Goal: Communication & Community: Answer question/provide support

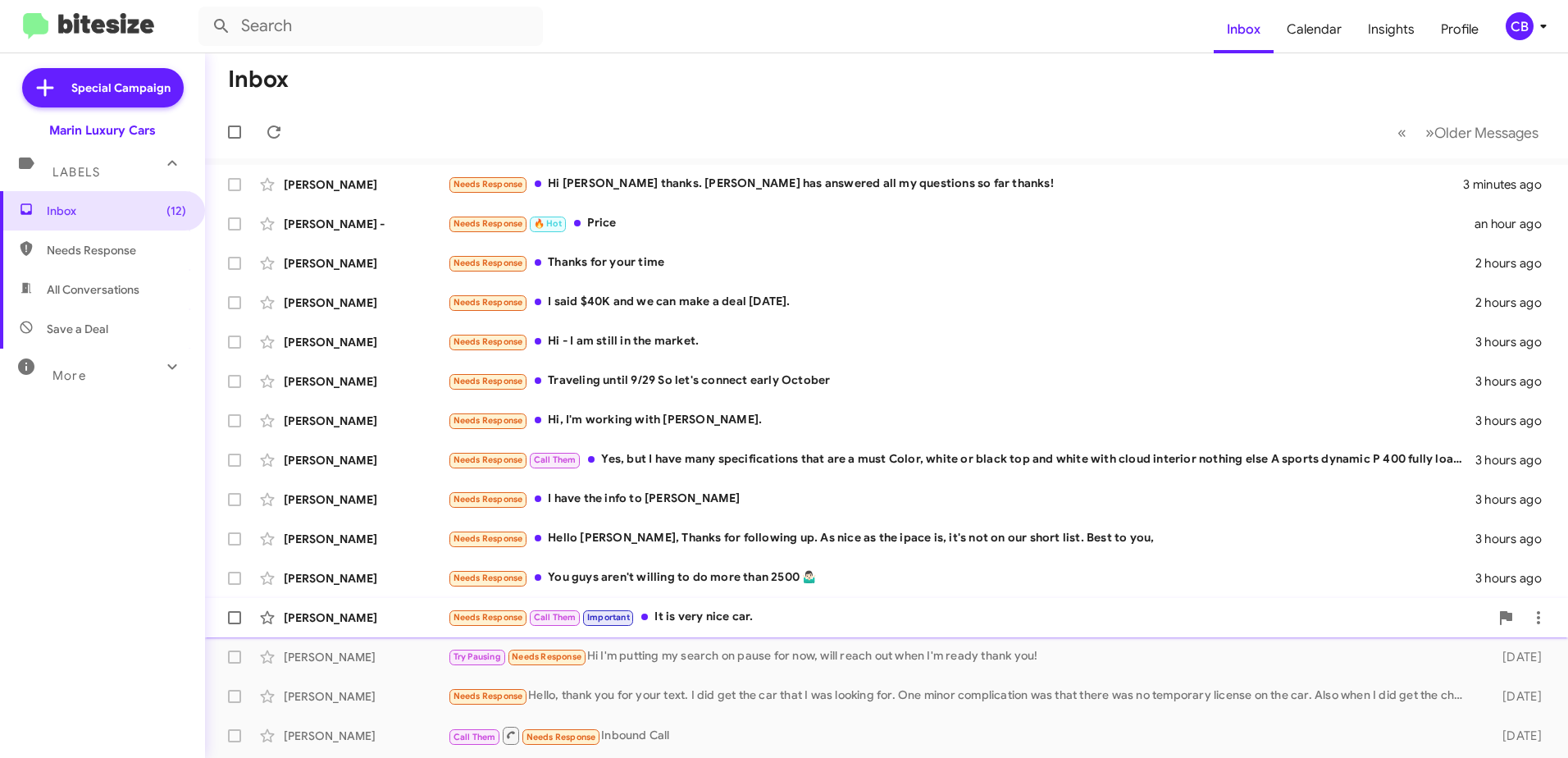
click at [699, 616] on div "Needs Response Call Them Important It is very nice car." at bounding box center [968, 617] width 1042 height 19
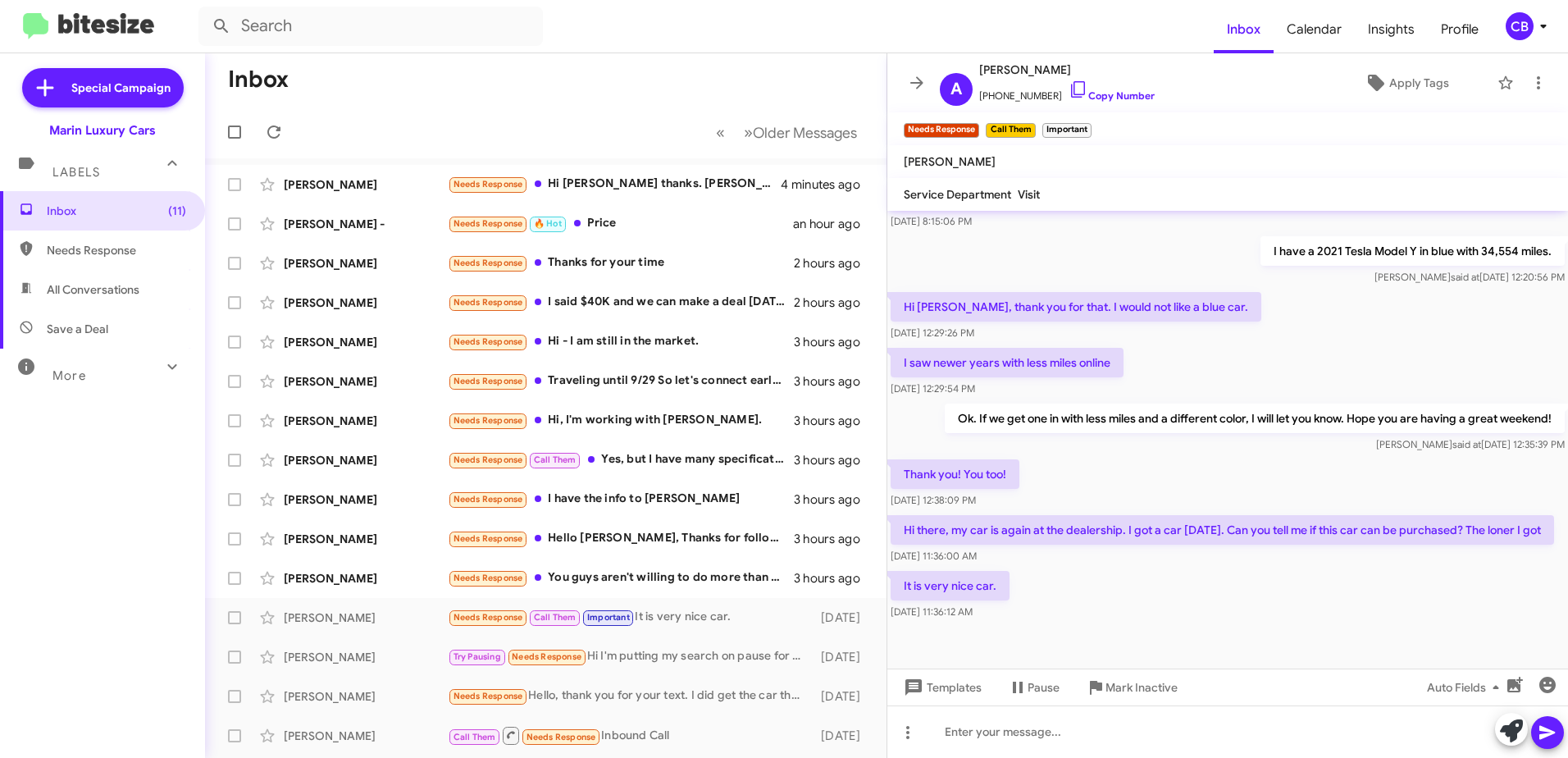
scroll to position [299, 0]
click at [1069, 91] on icon at bounding box center [1078, 89] width 20 height 20
click at [649, 583] on div "Needs Response You guys aren't willing to do more than 2500 🤷🏻‍♂️" at bounding box center [628, 578] width 360 height 19
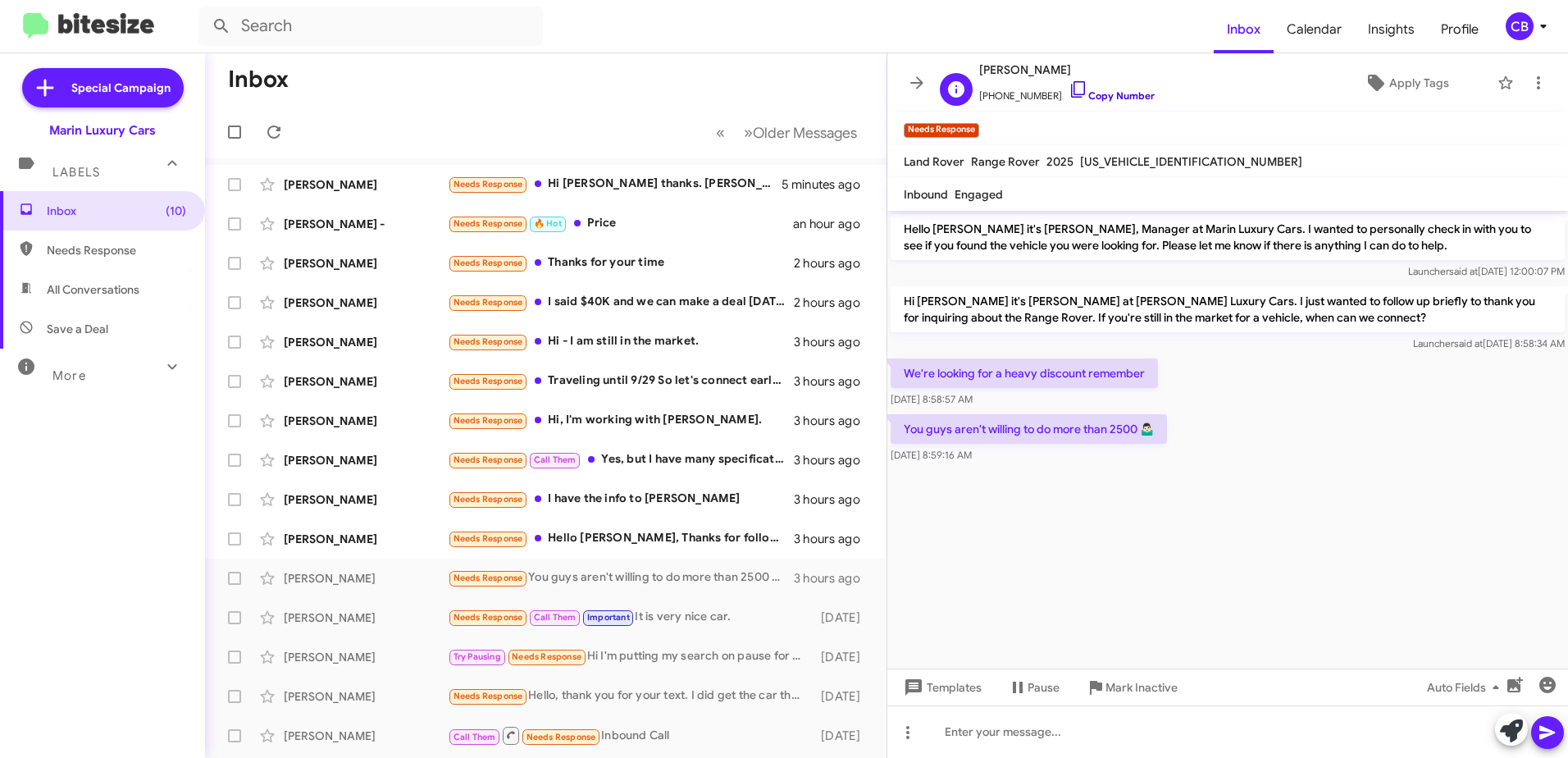
click at [1072, 92] on icon at bounding box center [1078, 89] width 14 height 16
click at [640, 531] on div "Needs Response Hello [PERSON_NAME], Thanks for following up. As nice as the ipa…" at bounding box center [628, 539] width 360 height 19
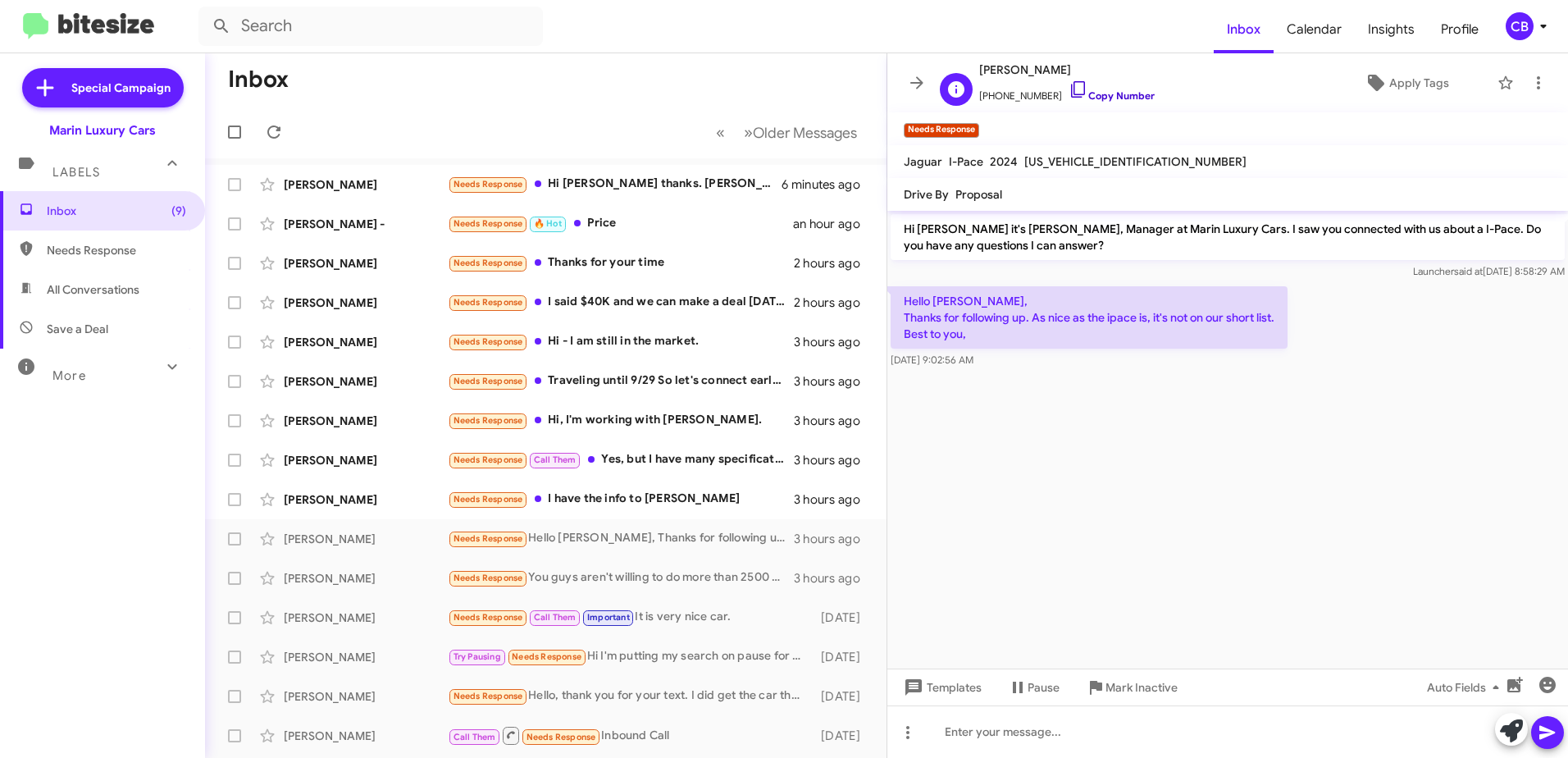
click at [1069, 87] on icon at bounding box center [1078, 89] width 20 height 20
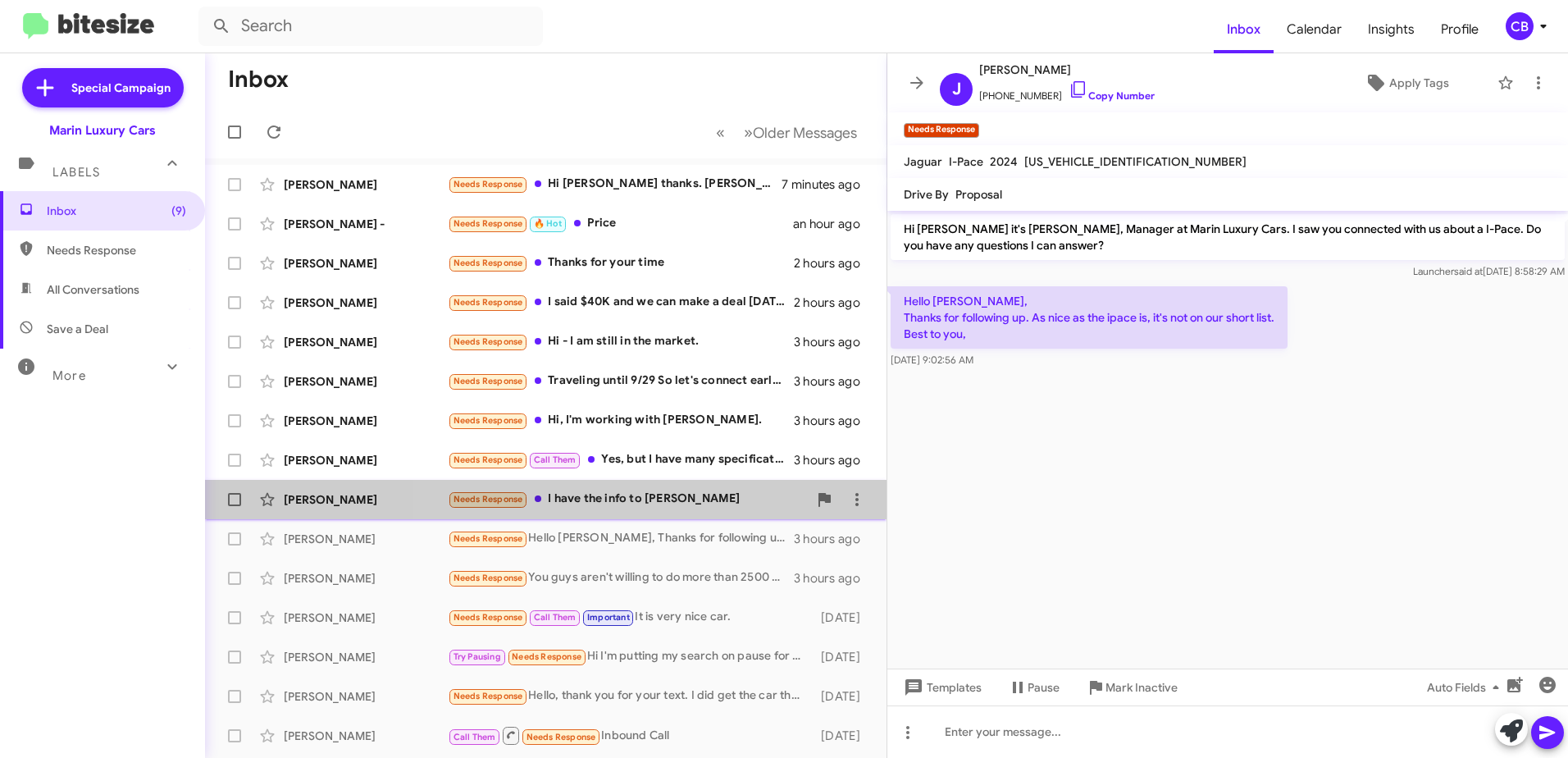
click at [668, 504] on div "Needs Response I have the info to [PERSON_NAME]" at bounding box center [628, 499] width 360 height 19
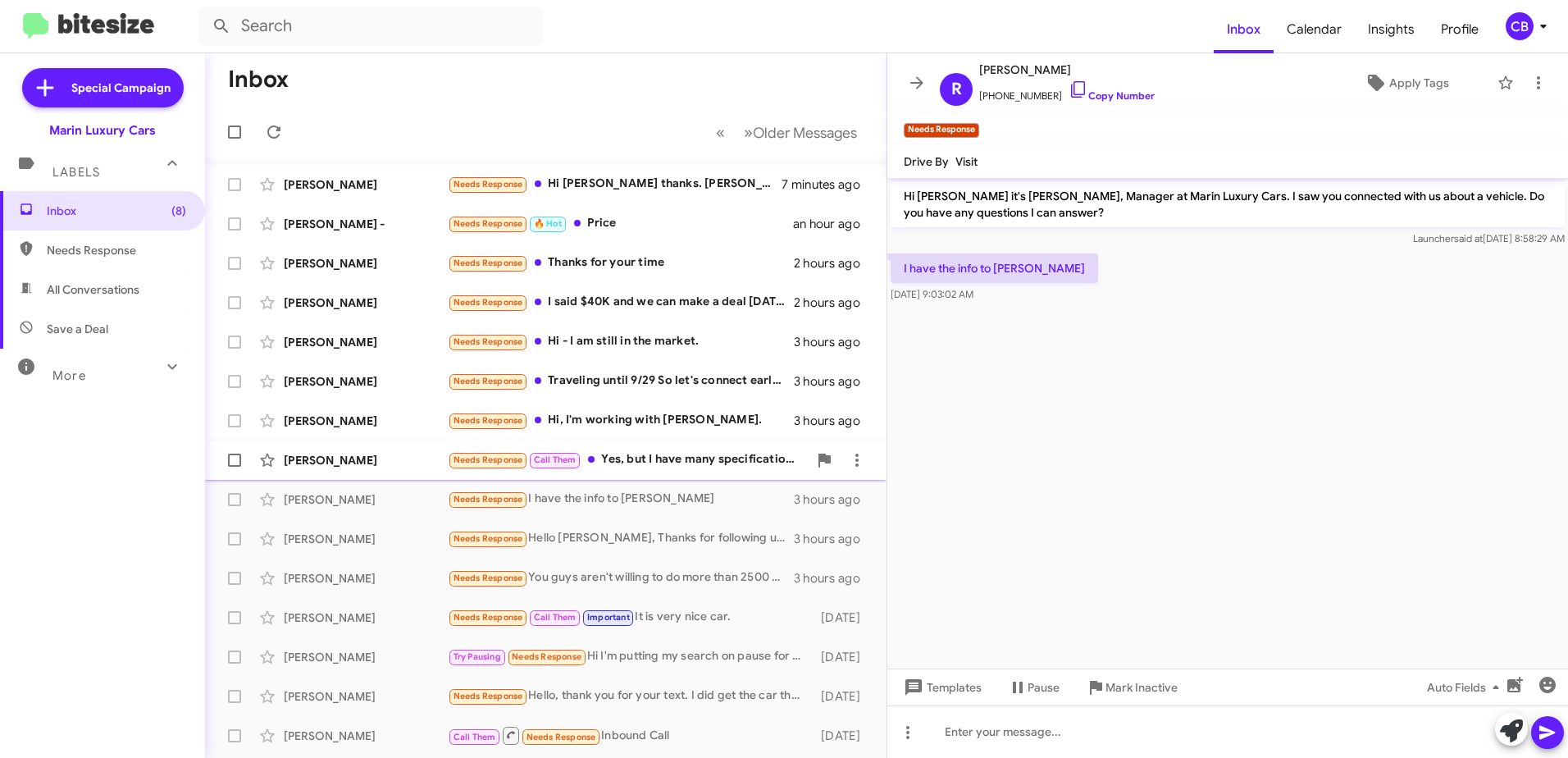
click at [666, 464] on div "Needs Response Call Them Yes, but I have many specifications that are a must Co…" at bounding box center [628, 460] width 360 height 19
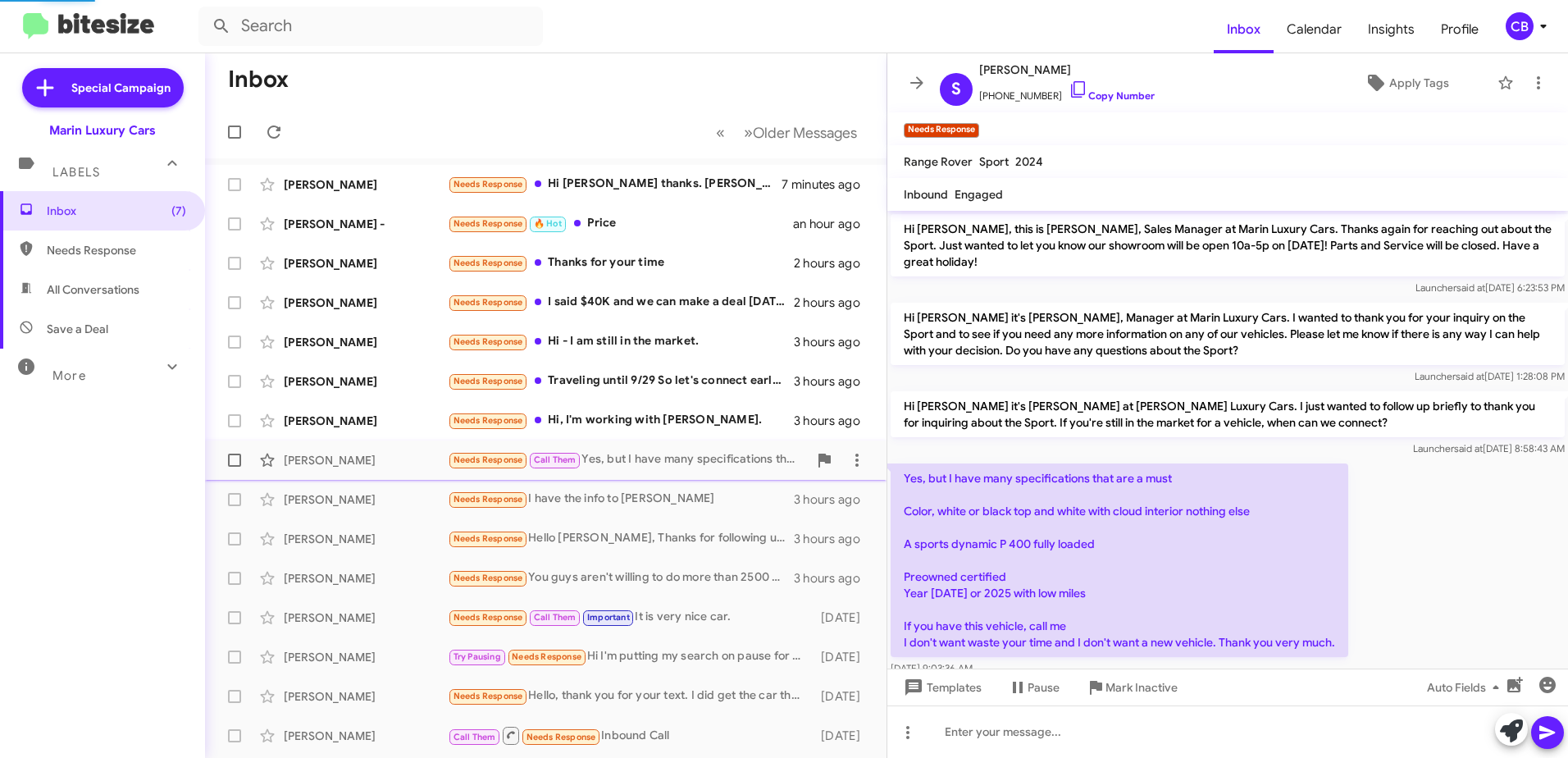
scroll to position [28, 0]
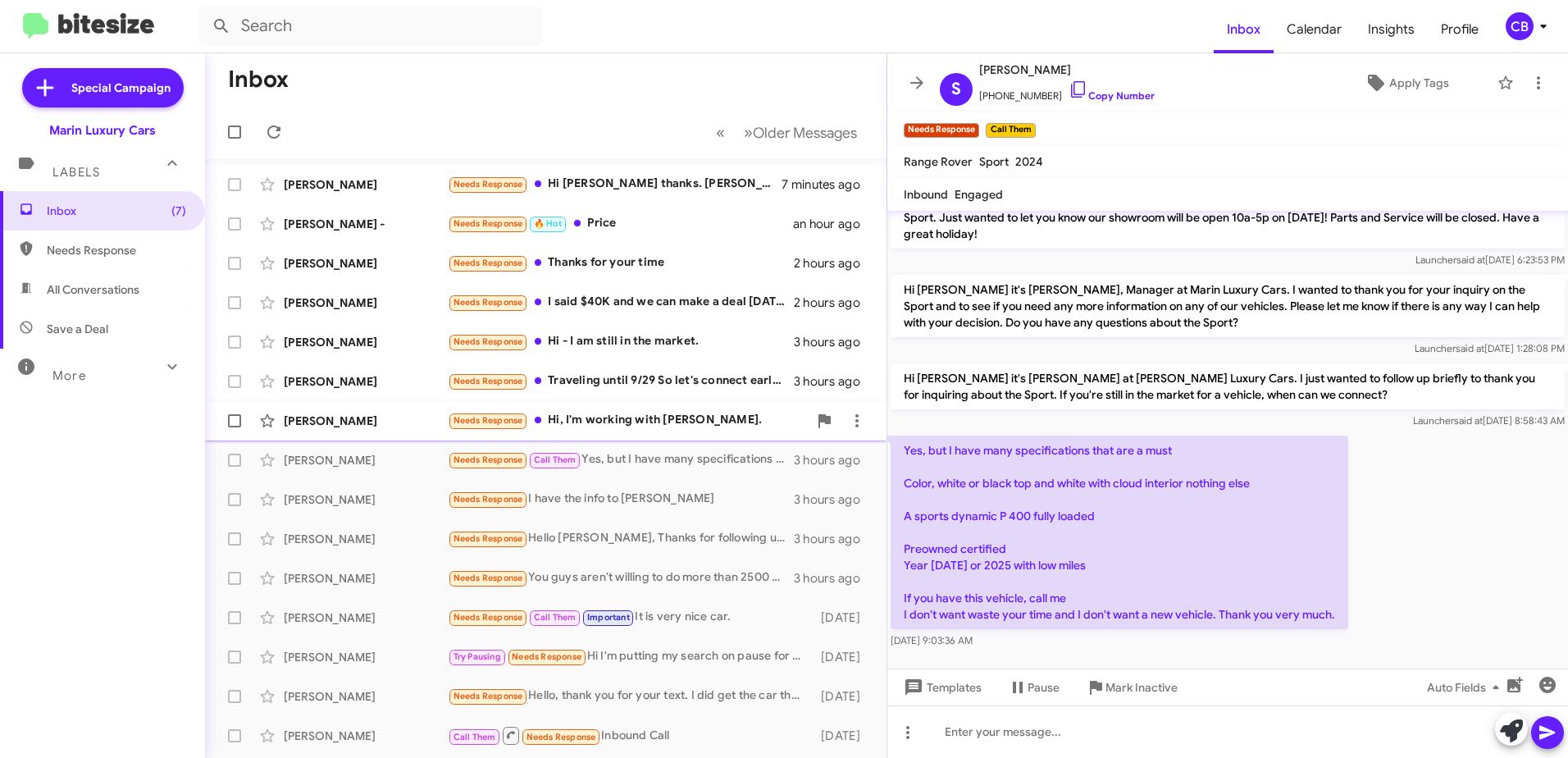
click at [639, 425] on div "Needs Response Hi, I'm working with [PERSON_NAME]." at bounding box center [628, 421] width 360 height 19
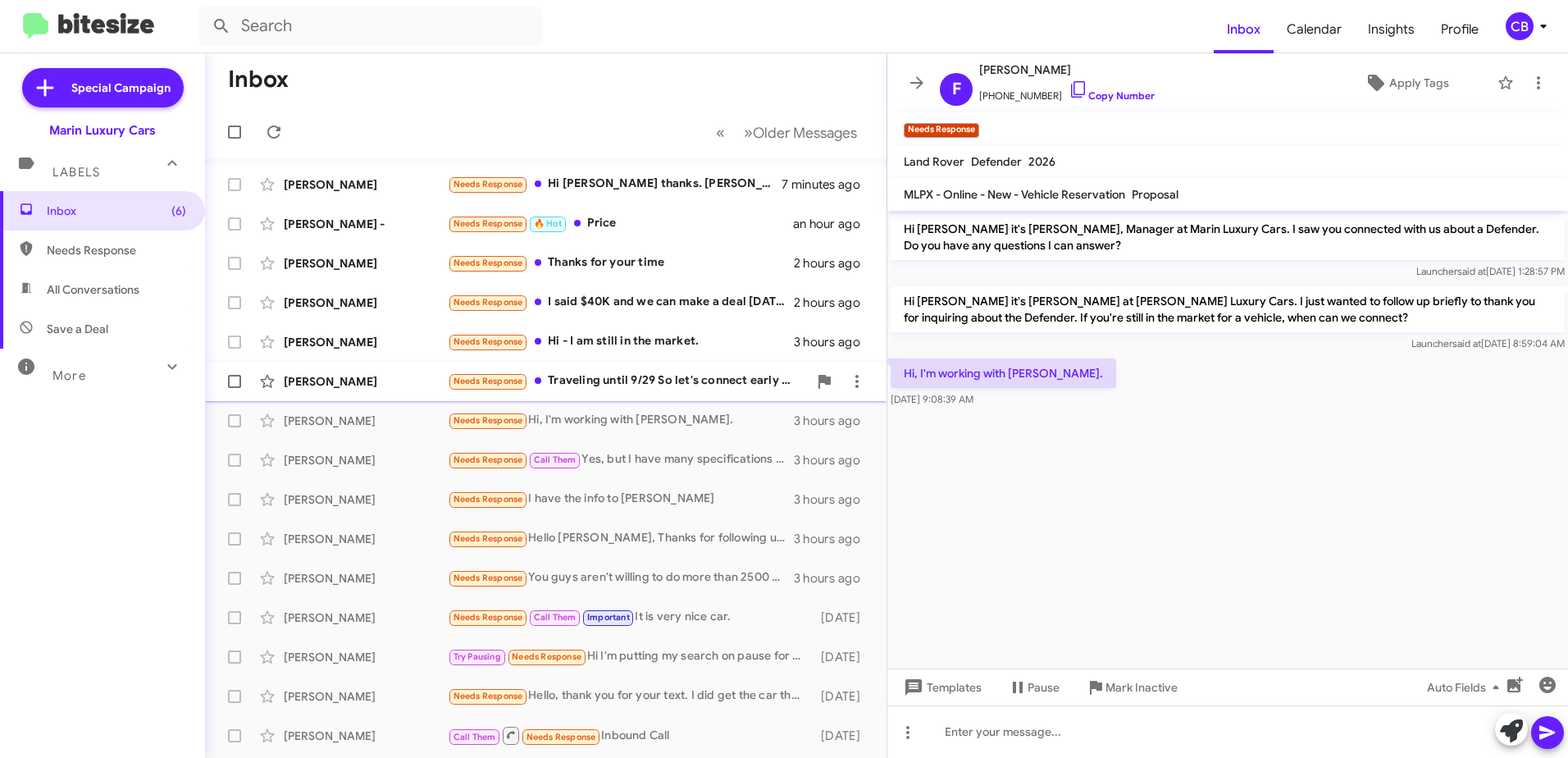
click at [654, 395] on div "[PERSON_NAME] Needs Response Traveling until 9/29 So let's connect early [DATE]…" at bounding box center [546, 381] width 656 height 33
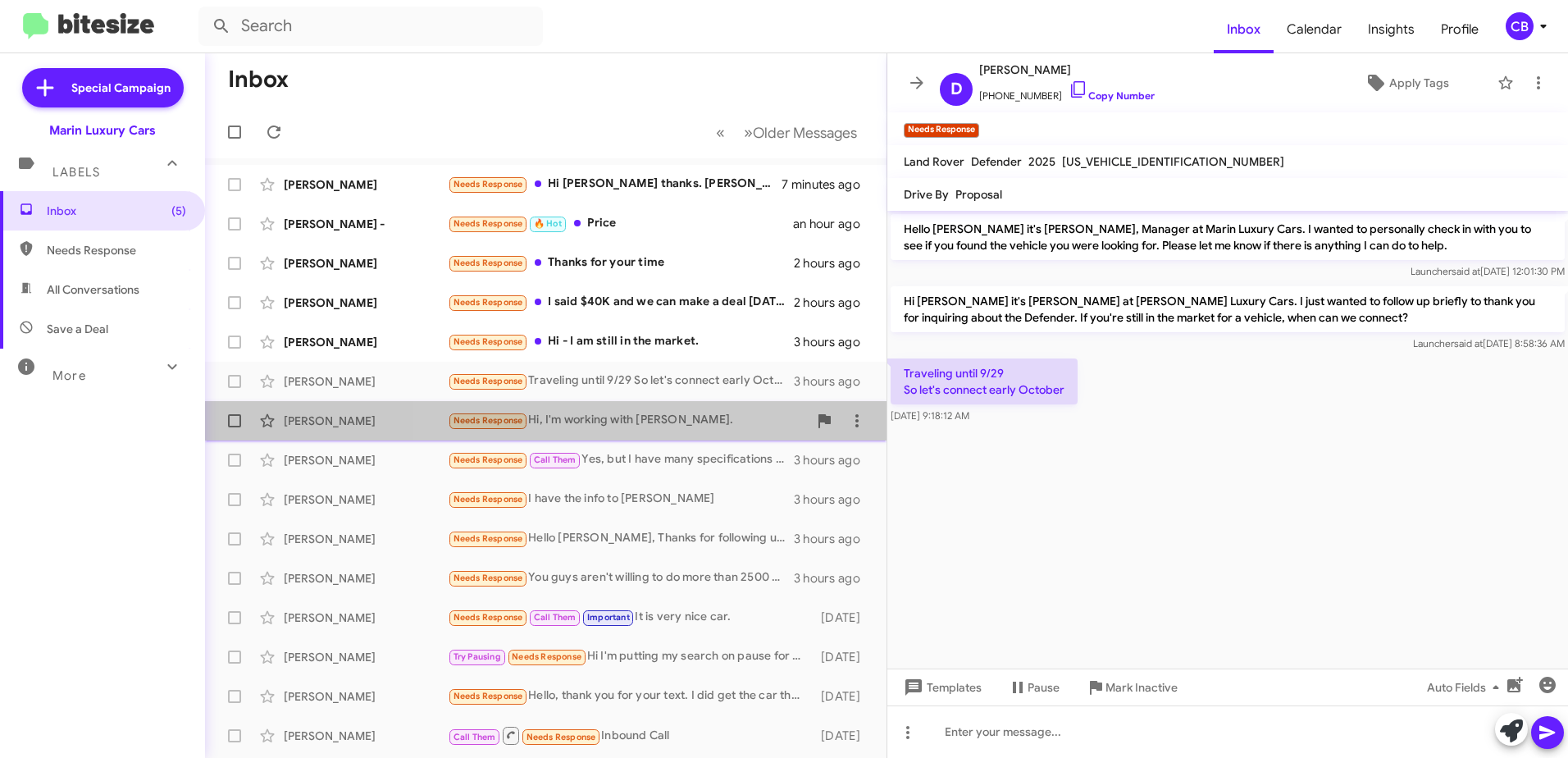
click at [641, 418] on div "Needs Response Hi, I'm working with [PERSON_NAME]." at bounding box center [628, 421] width 360 height 19
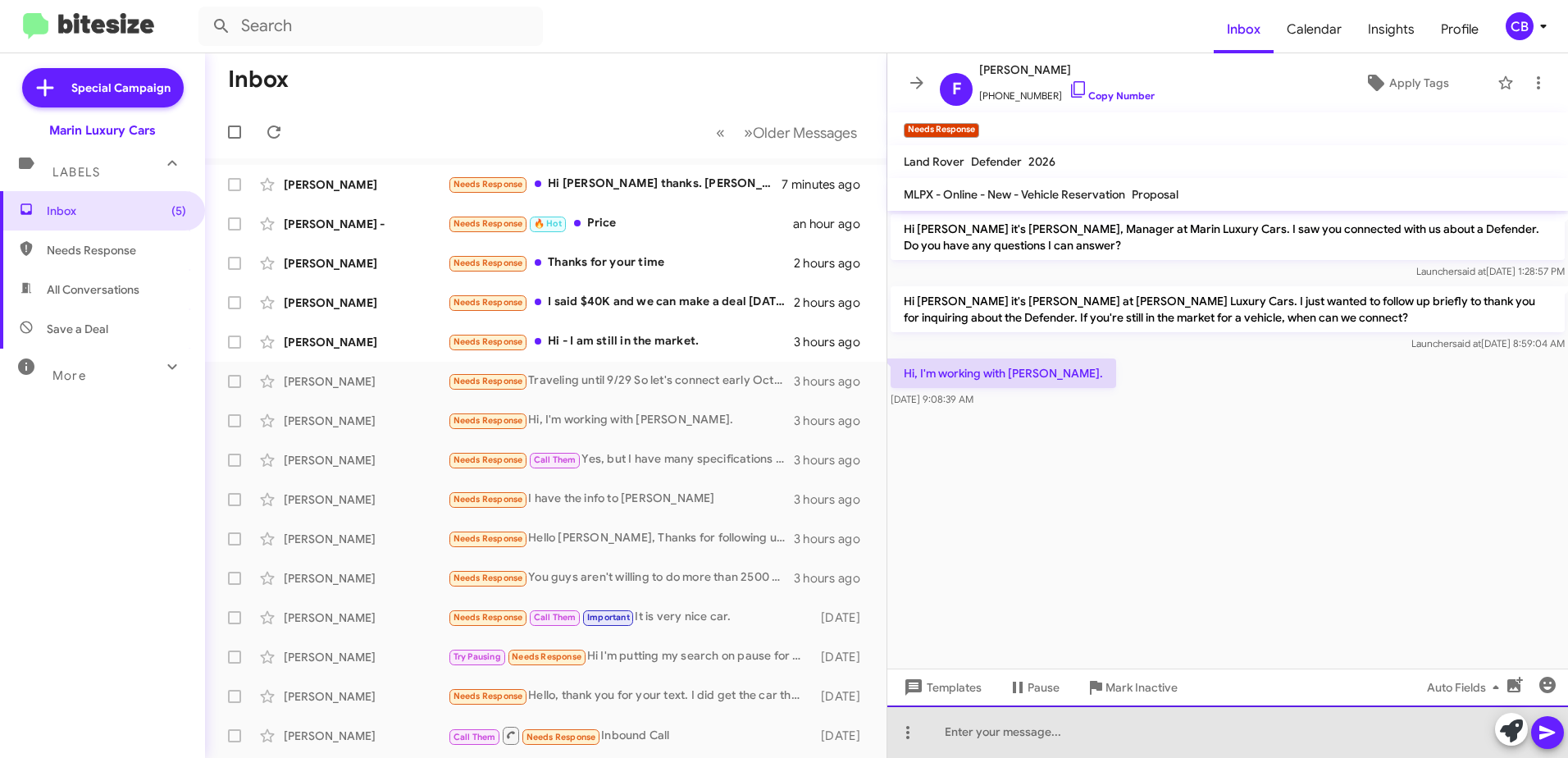
click at [1013, 729] on div at bounding box center [1228, 731] width 680 height 53
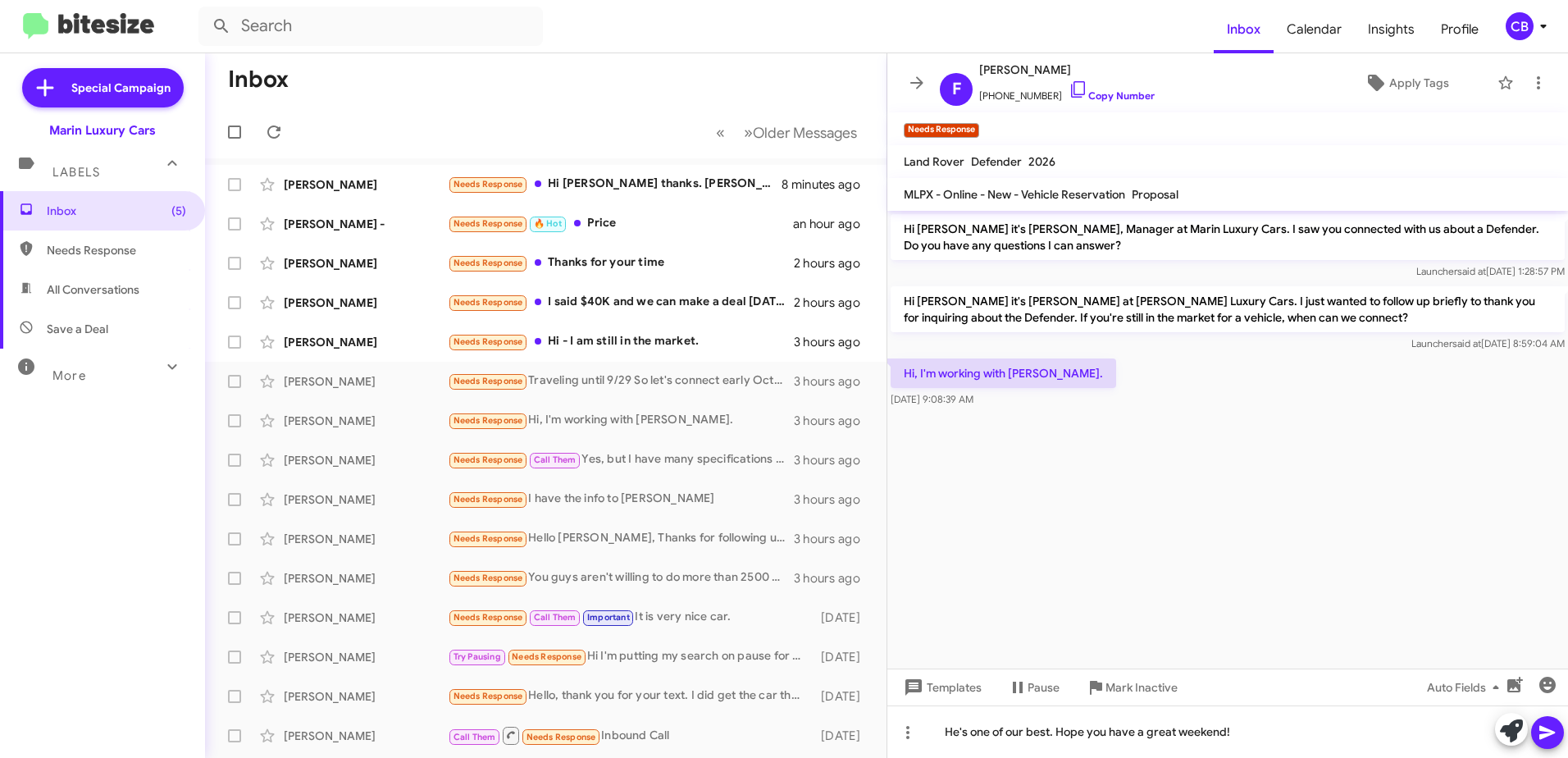
click at [1556, 741] on icon at bounding box center [1547, 732] width 20 height 20
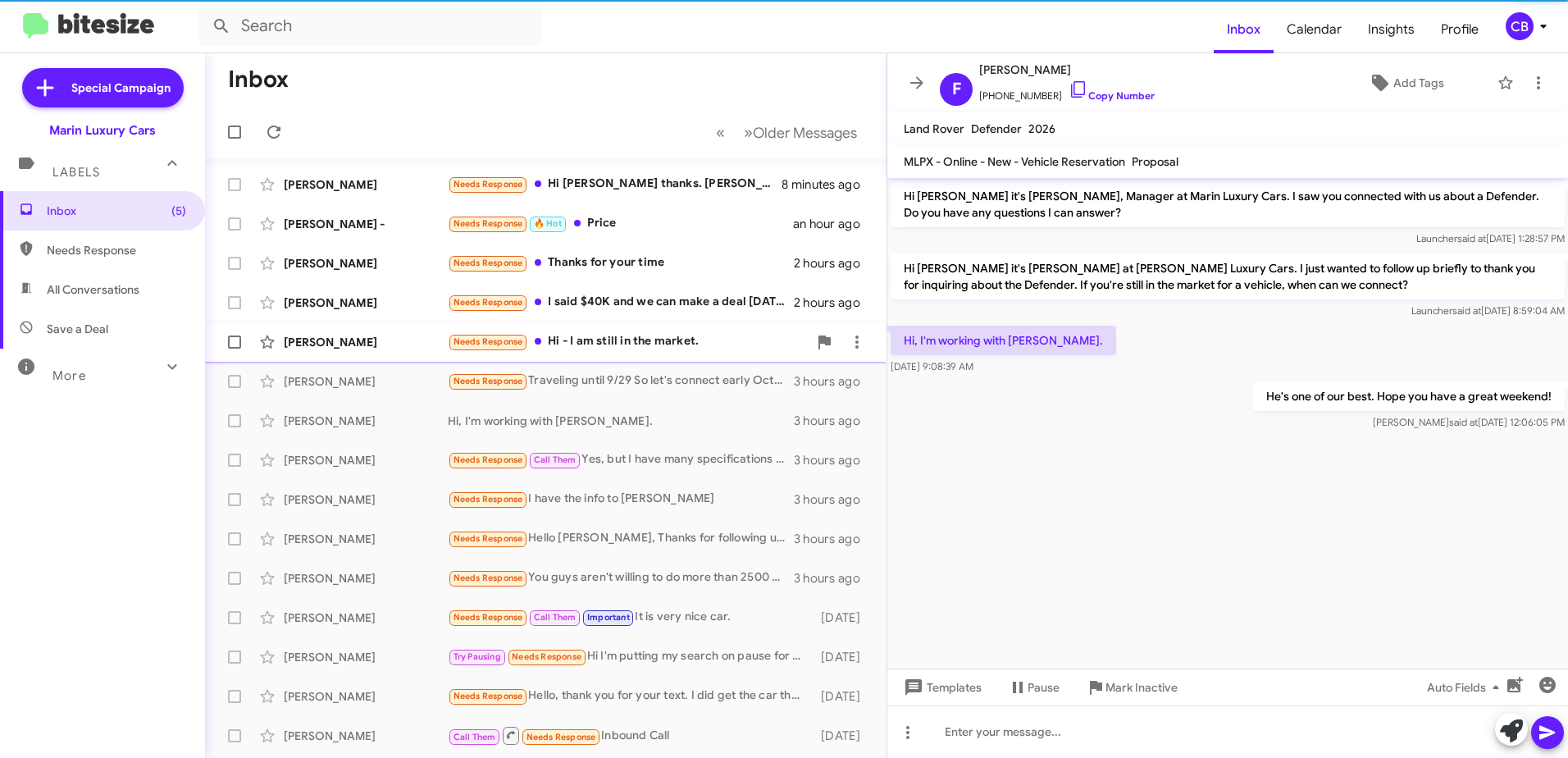
click at [573, 340] on div "Needs Response Hi - I am still in the market." at bounding box center [628, 342] width 360 height 19
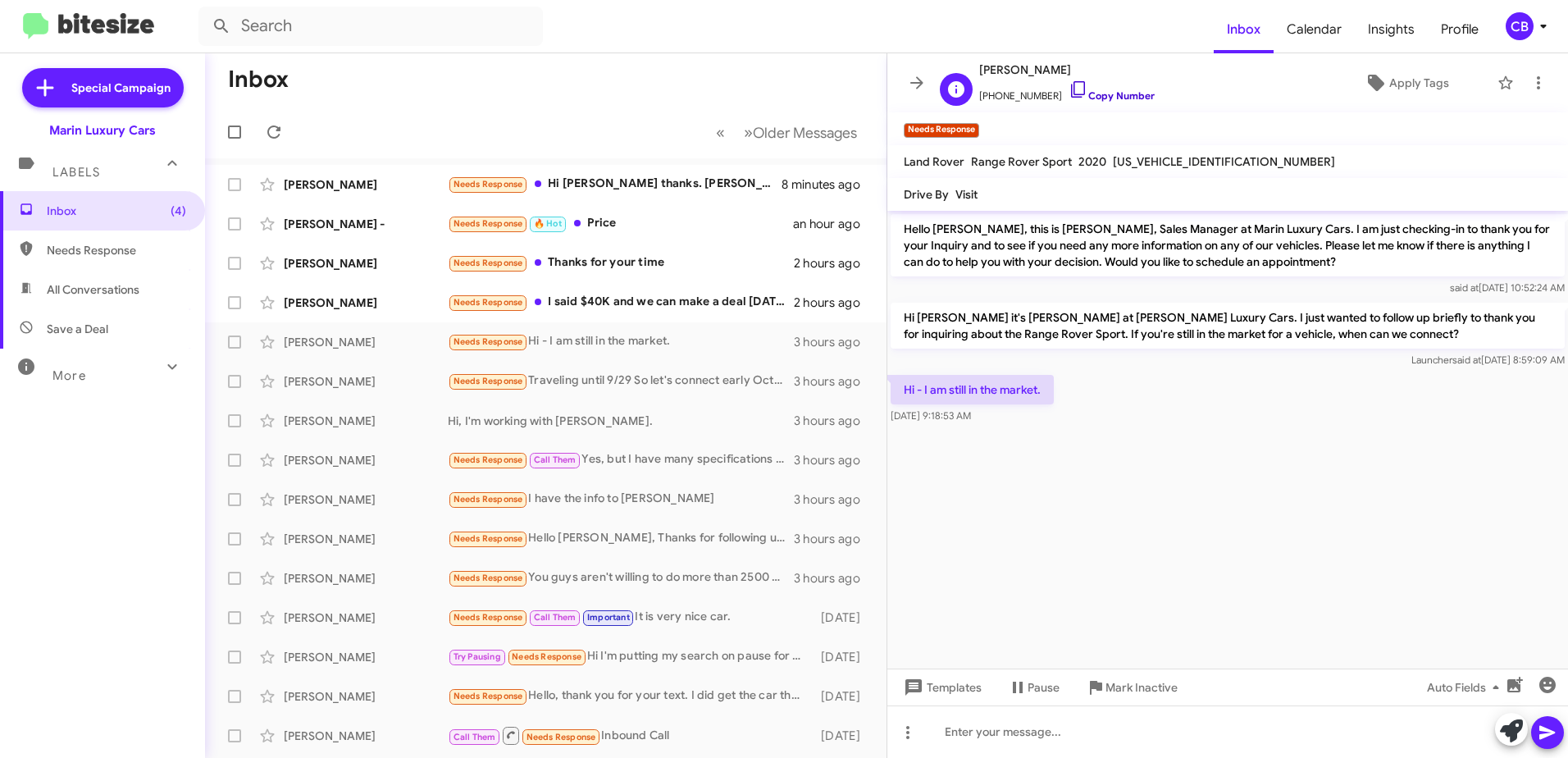
click at [1070, 95] on link "Copy Number" at bounding box center [1112, 95] width 86 height 12
click at [648, 308] on div "Needs Response I said $40K and we can make a deal [DATE]." at bounding box center [628, 302] width 360 height 19
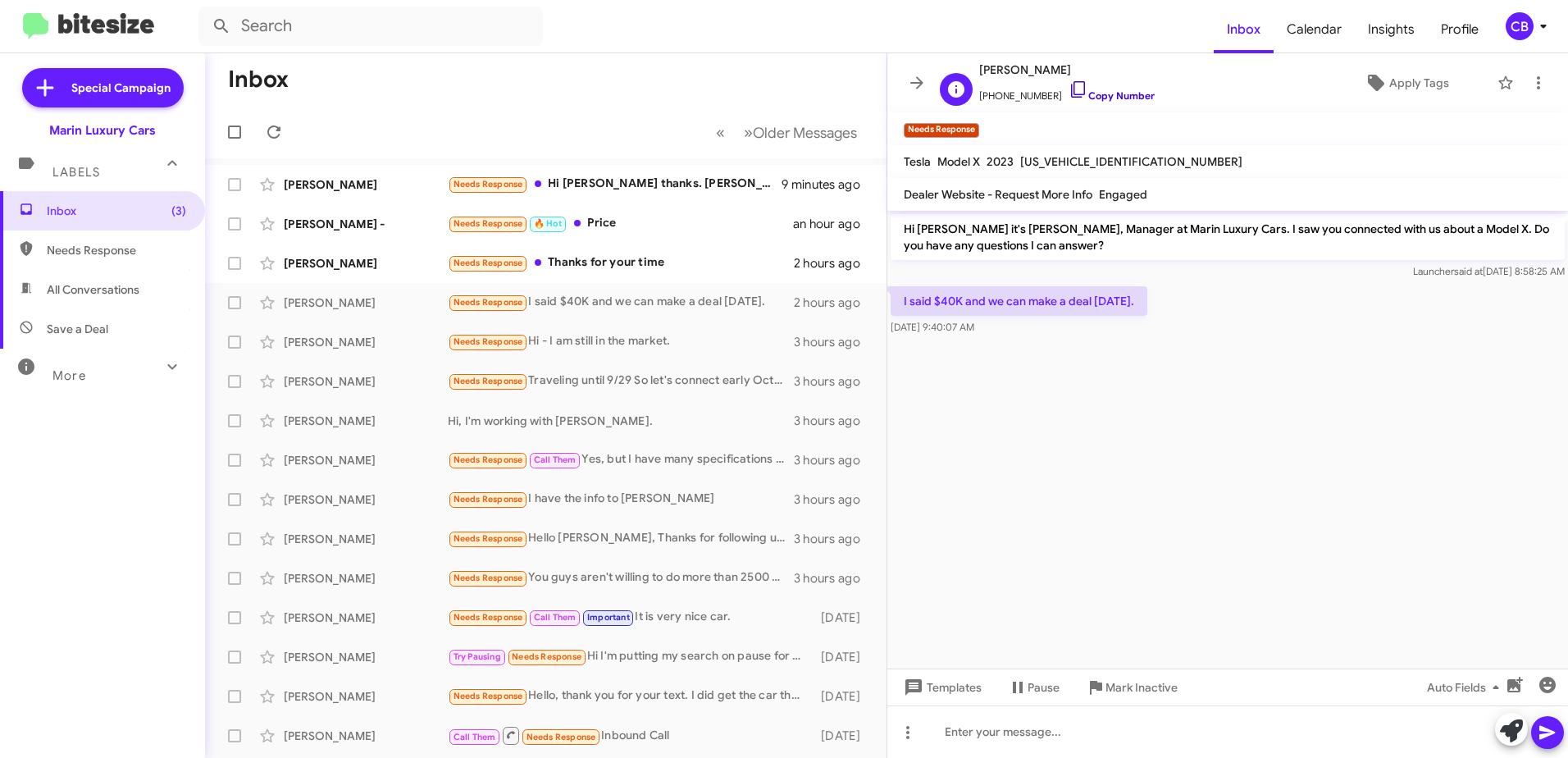
click at [1069, 89] on icon at bounding box center [1078, 89] width 20 height 20
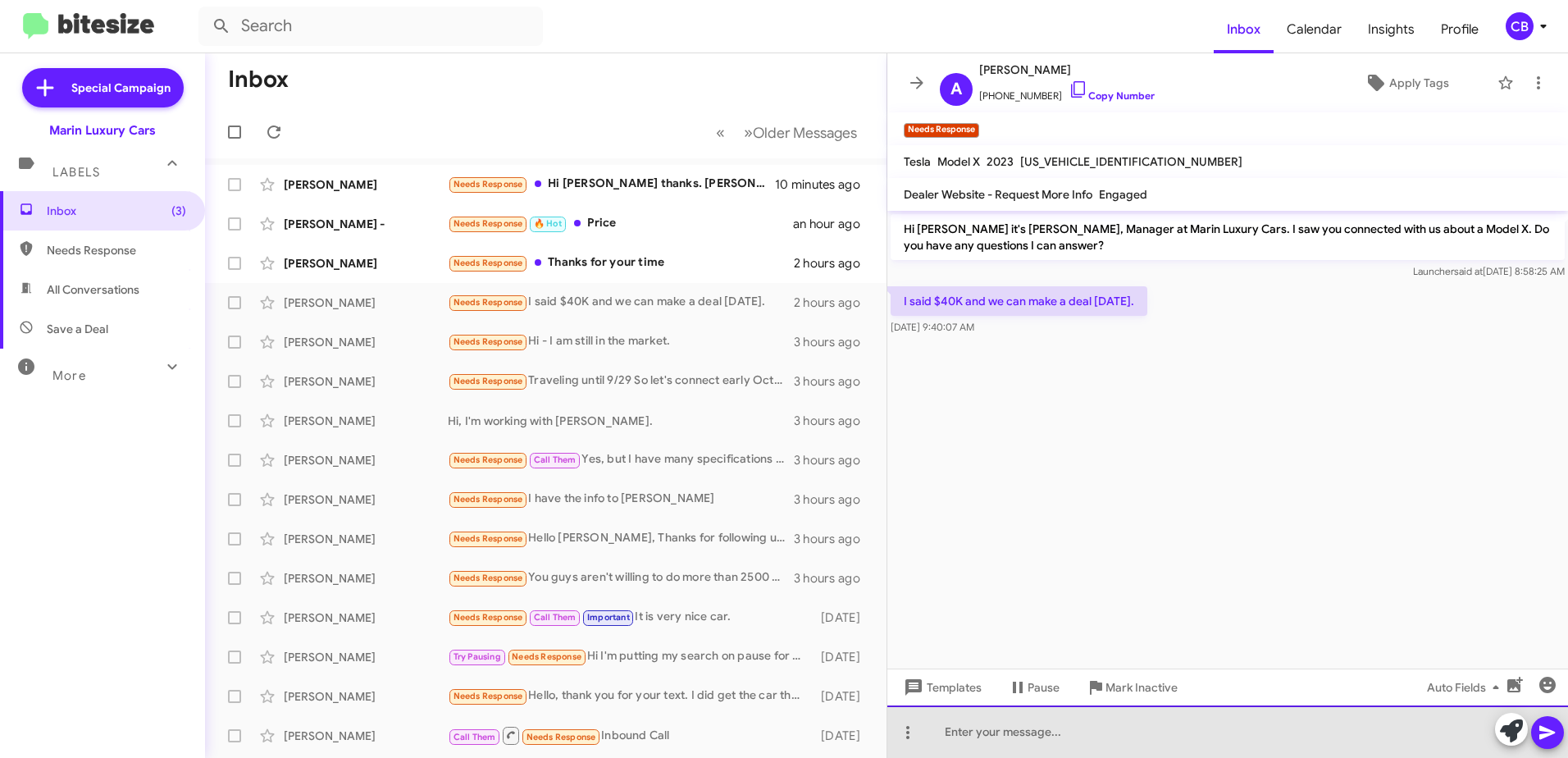
click at [1009, 715] on div at bounding box center [1228, 731] width 680 height 53
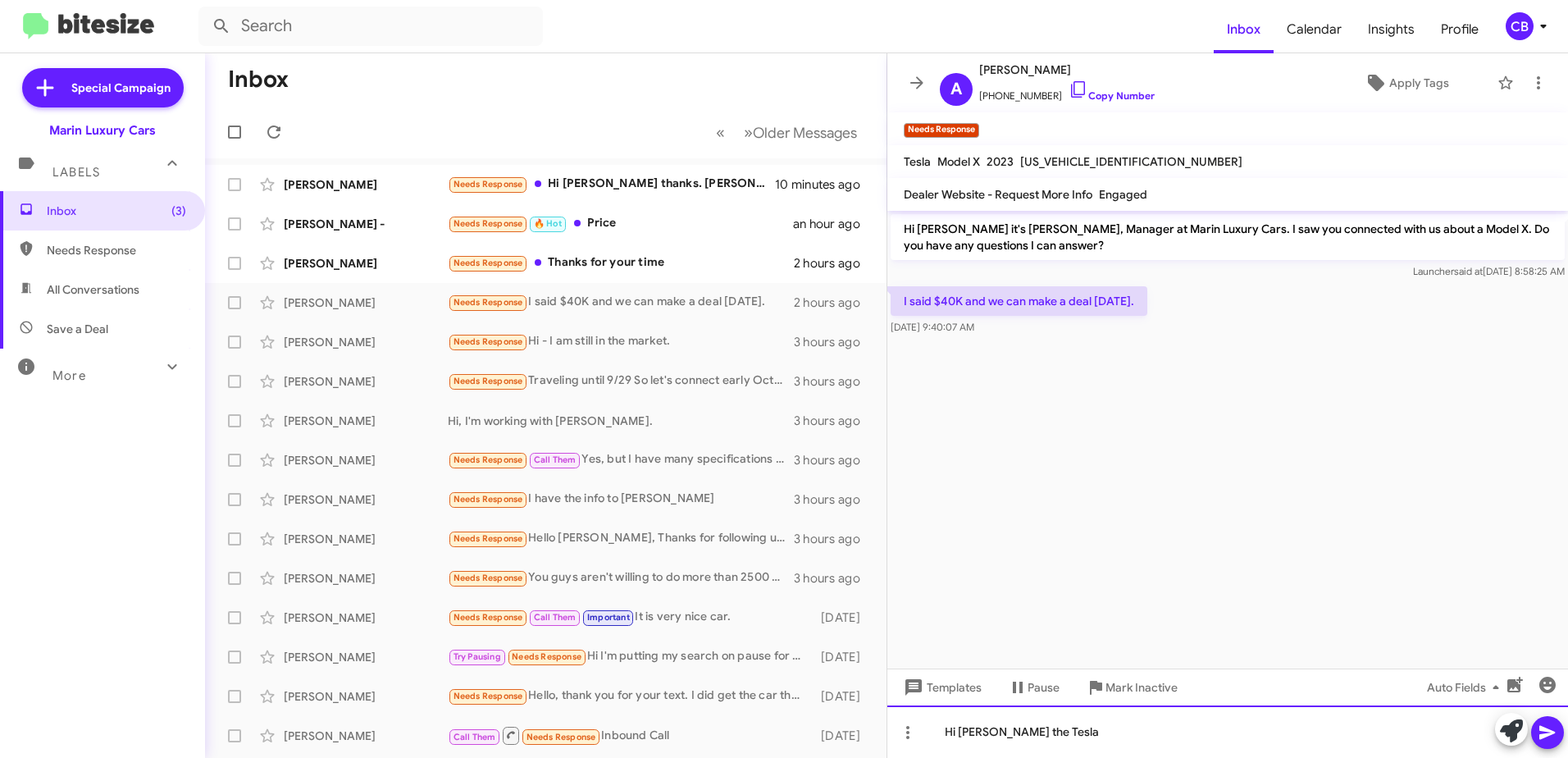
click at [987, 735] on div "Hi [PERSON_NAME] the Tesla" at bounding box center [1228, 731] width 680 height 53
click at [1083, 735] on div "Hi [PERSON_NAME], the Tesla" at bounding box center [1228, 731] width 680 height 53
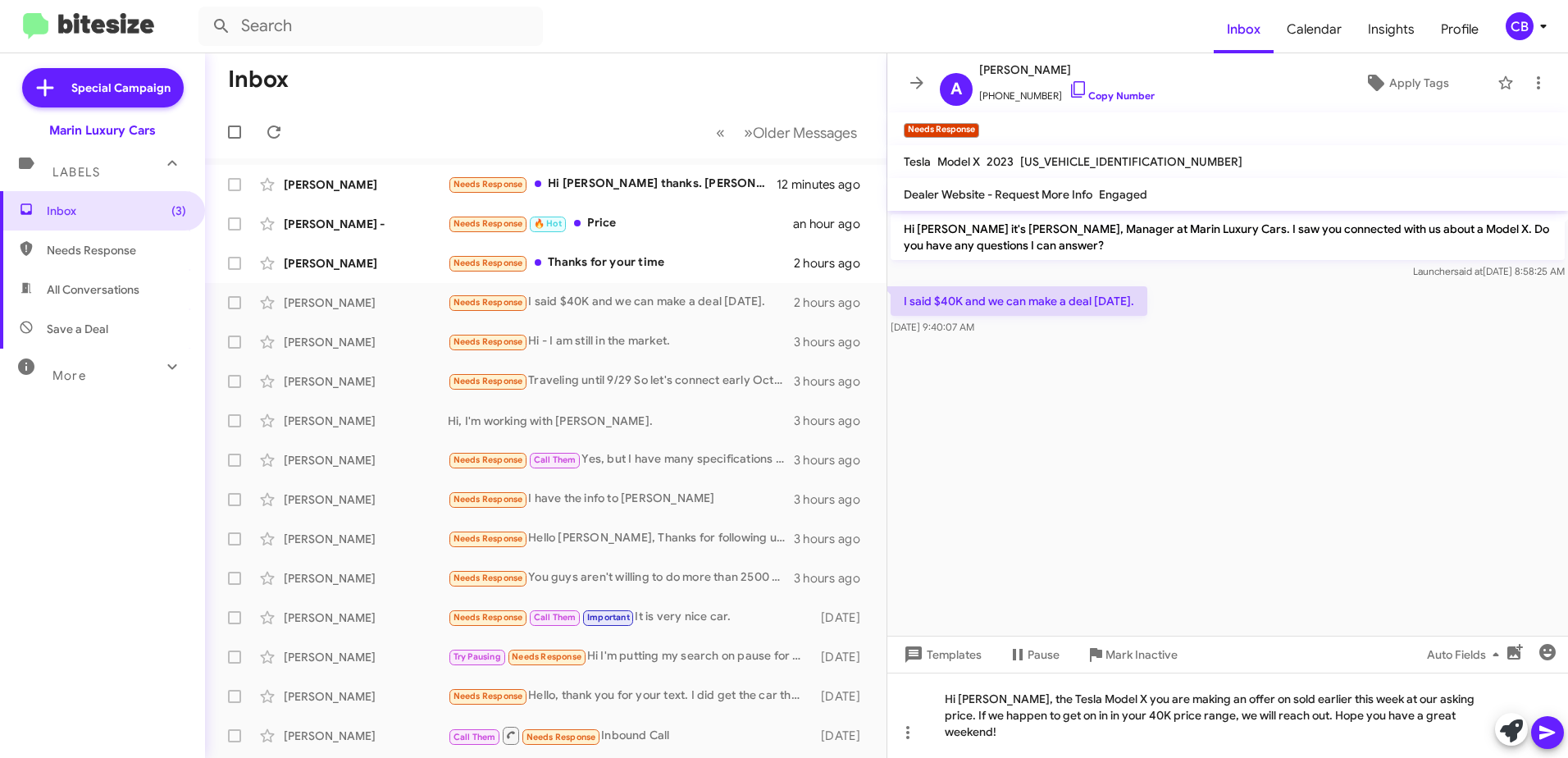
click at [1548, 745] on span at bounding box center [1547, 732] width 20 height 33
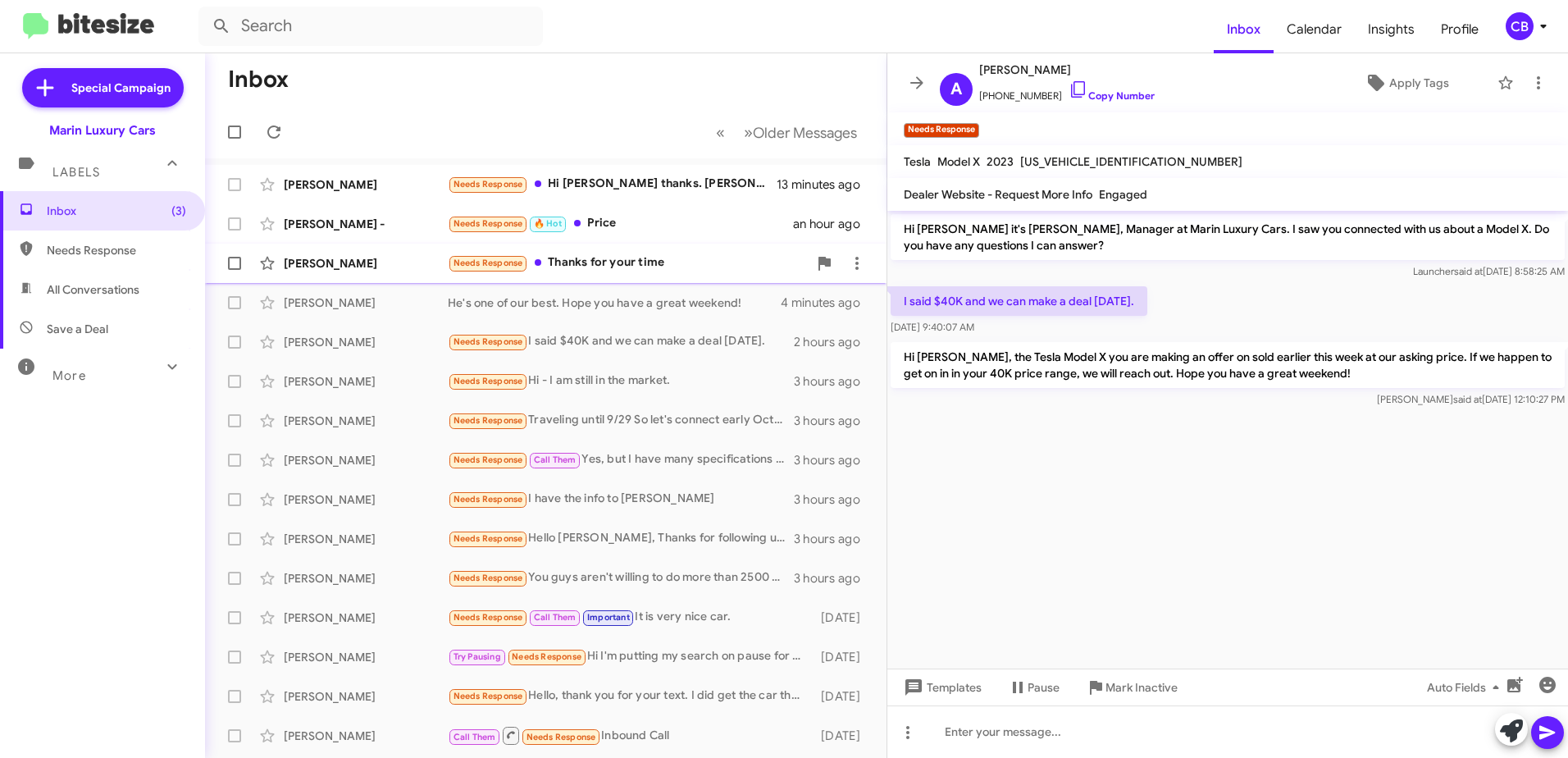
click at [627, 264] on div "Needs Response Thanks for your time" at bounding box center [628, 263] width 360 height 19
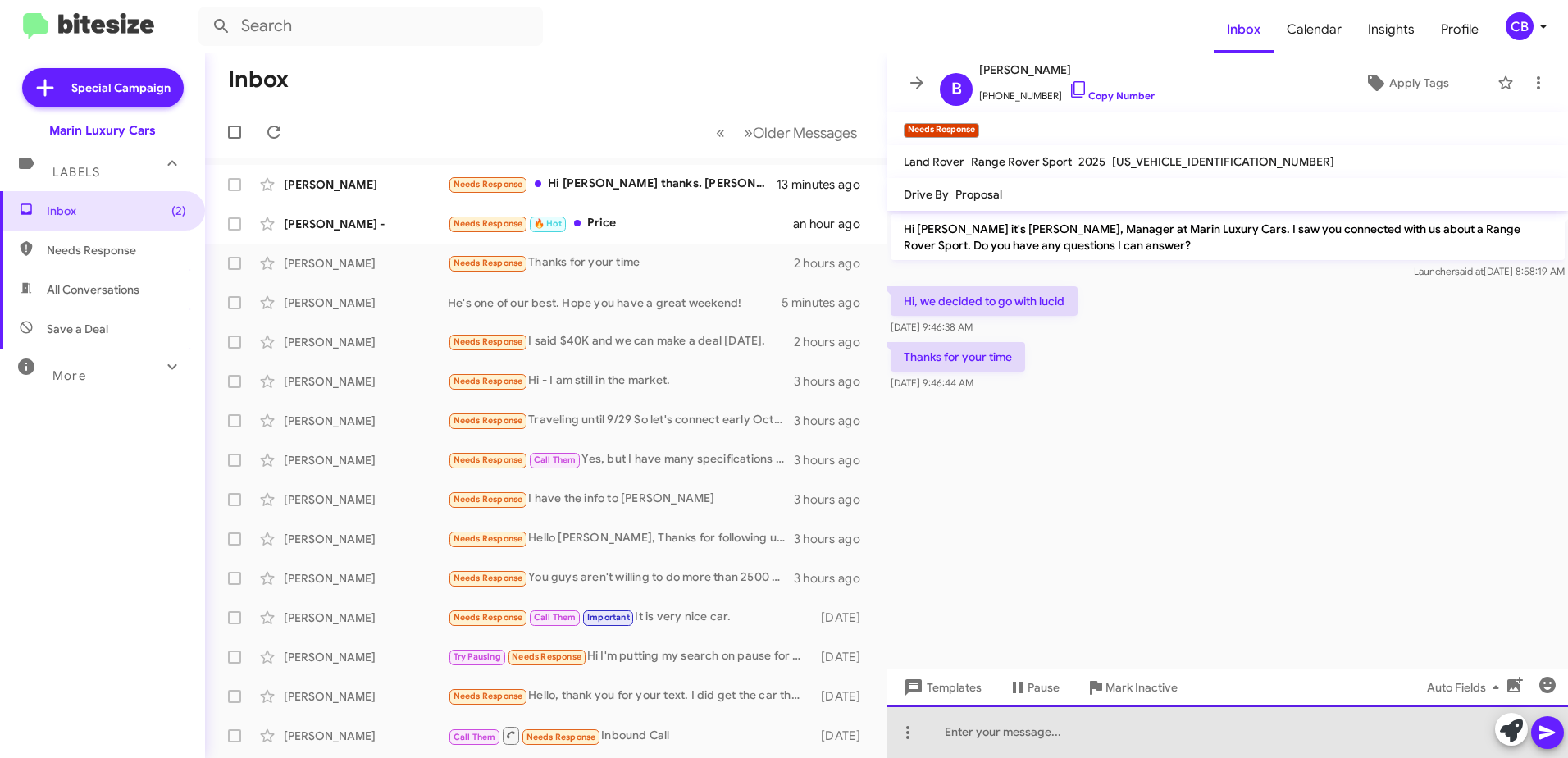
click at [1009, 728] on div at bounding box center [1228, 731] width 680 height 53
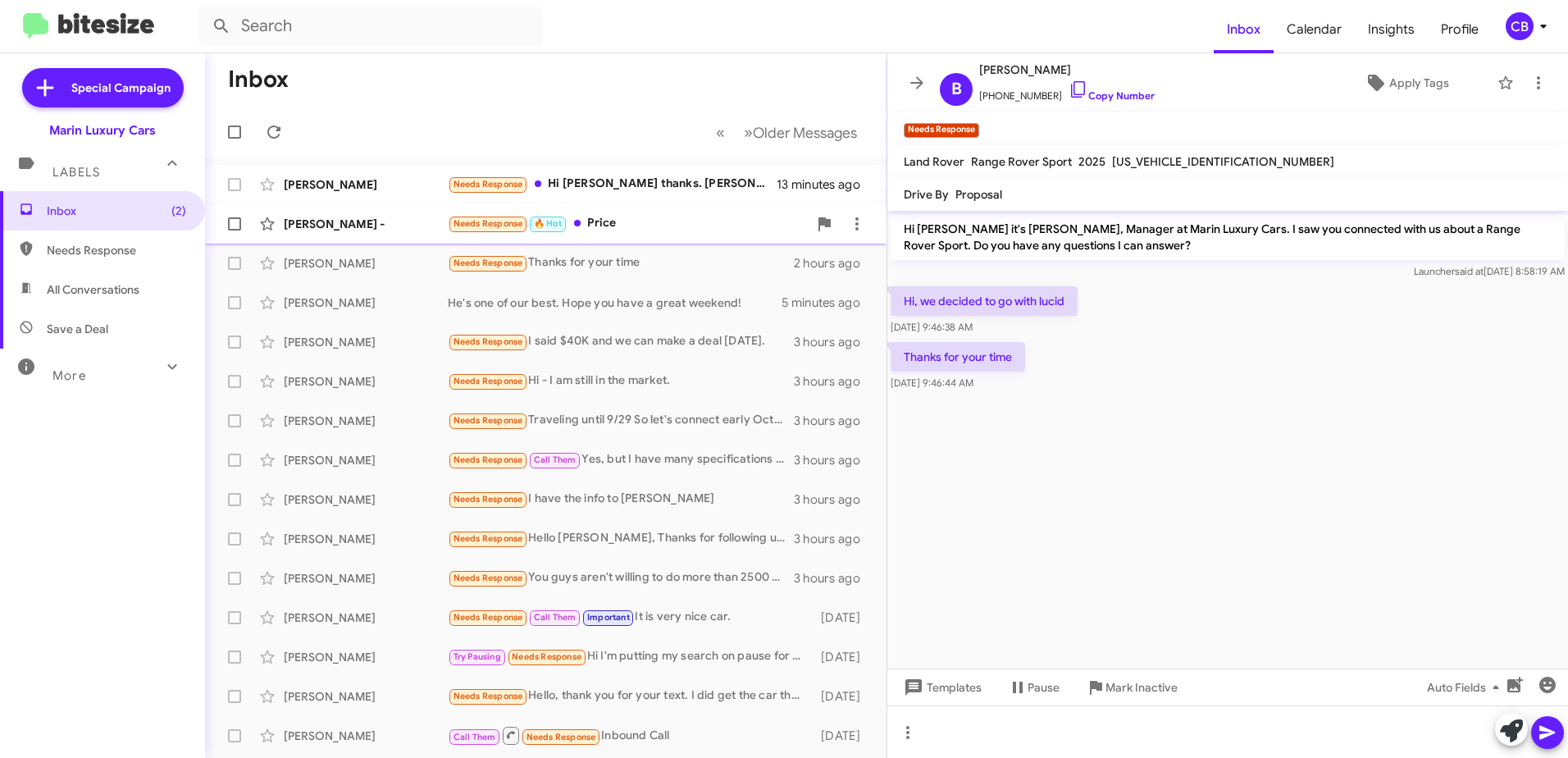
click at [622, 230] on div "Needs Response 🔥 Hot Price" at bounding box center [628, 223] width 360 height 19
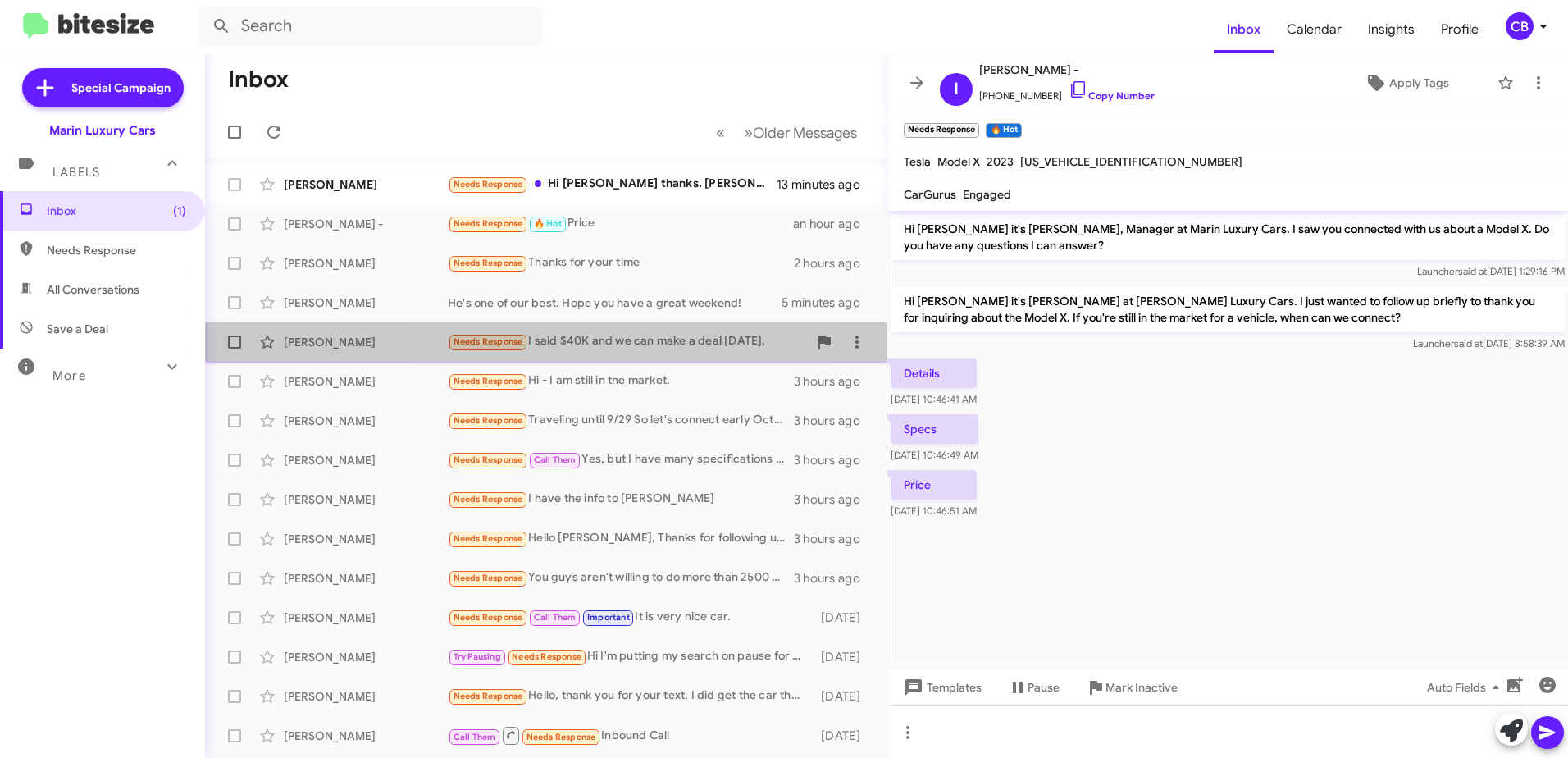
click at [587, 347] on div "Needs Response I said $40K and we can make a deal [DATE]." at bounding box center [628, 342] width 360 height 19
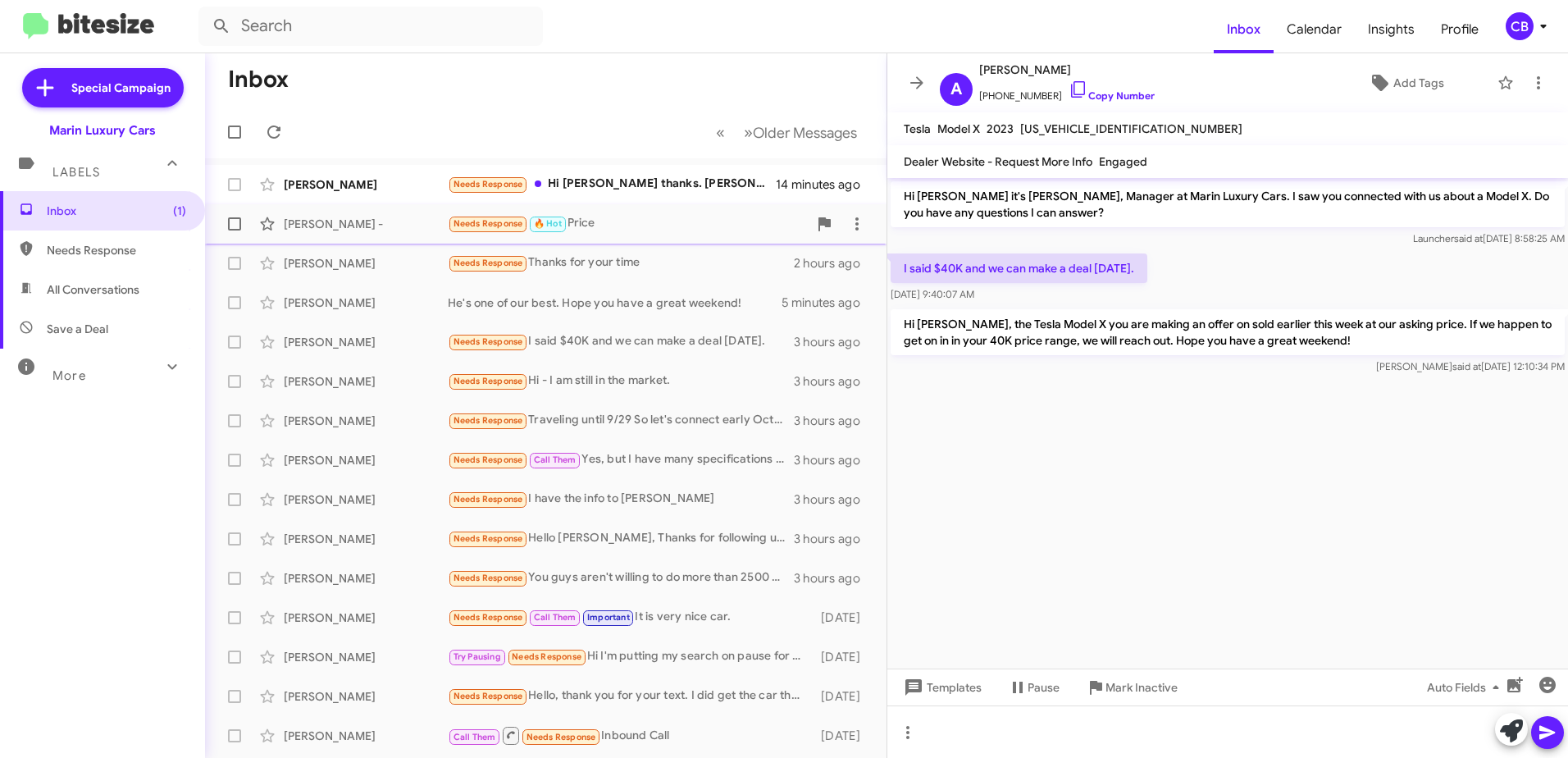
click at [577, 224] on div "Needs Response 🔥 Hot Price" at bounding box center [628, 223] width 360 height 19
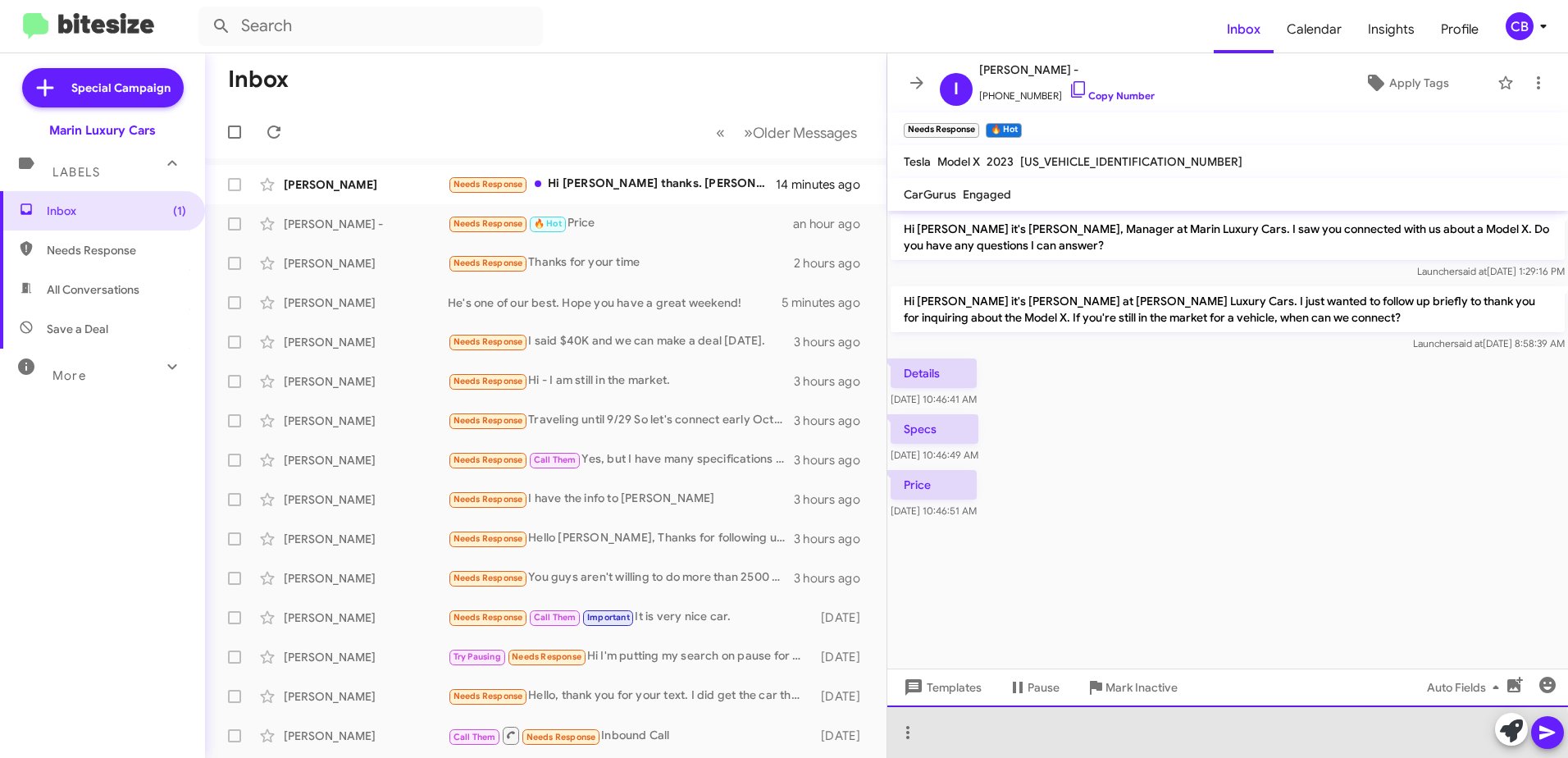
click at [1049, 741] on div at bounding box center [1228, 731] width 680 height 53
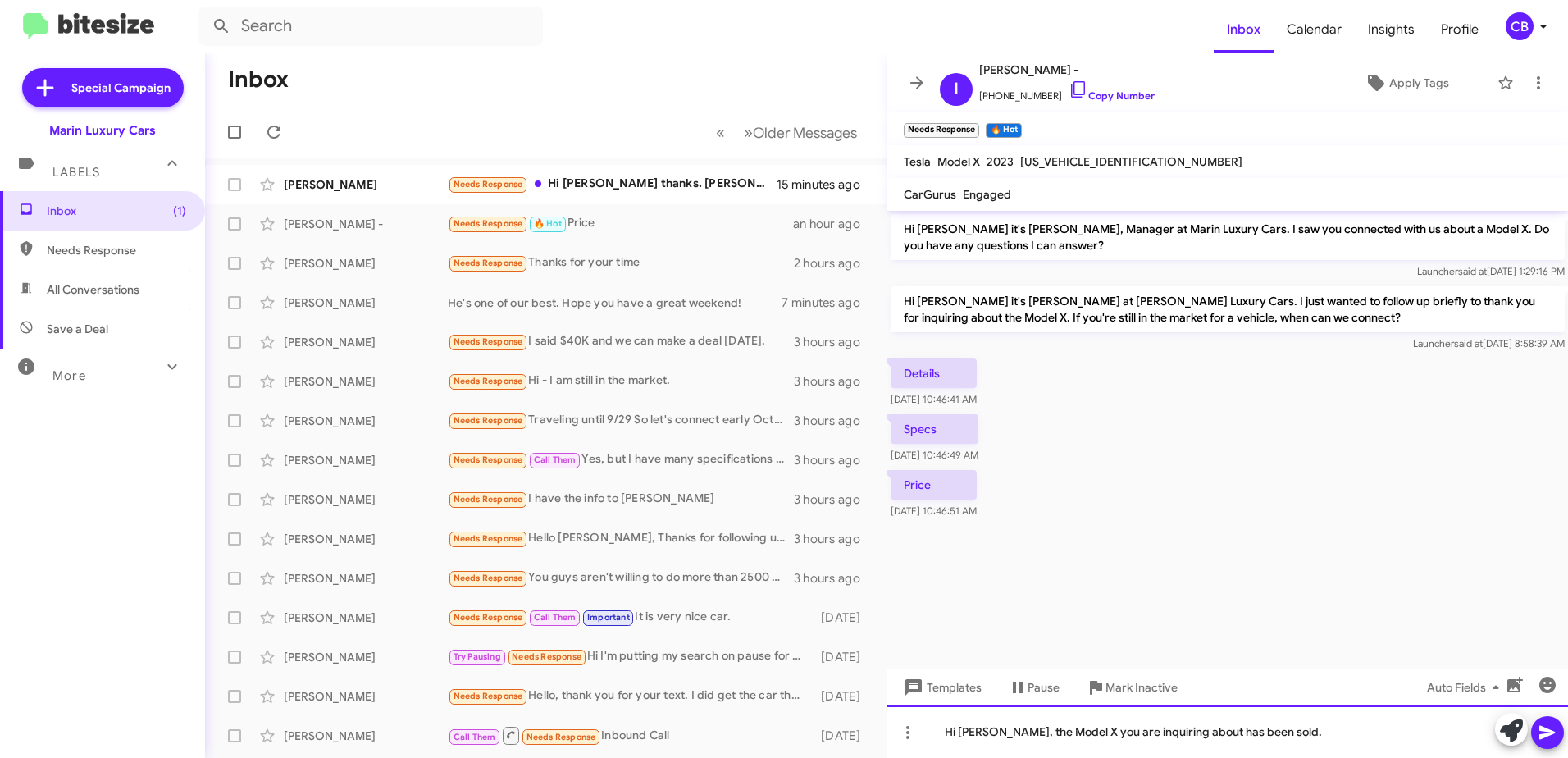
click at [1301, 737] on div "Hi [PERSON_NAME], the Model X you are inquiring about has been sold." at bounding box center [1228, 731] width 680 height 53
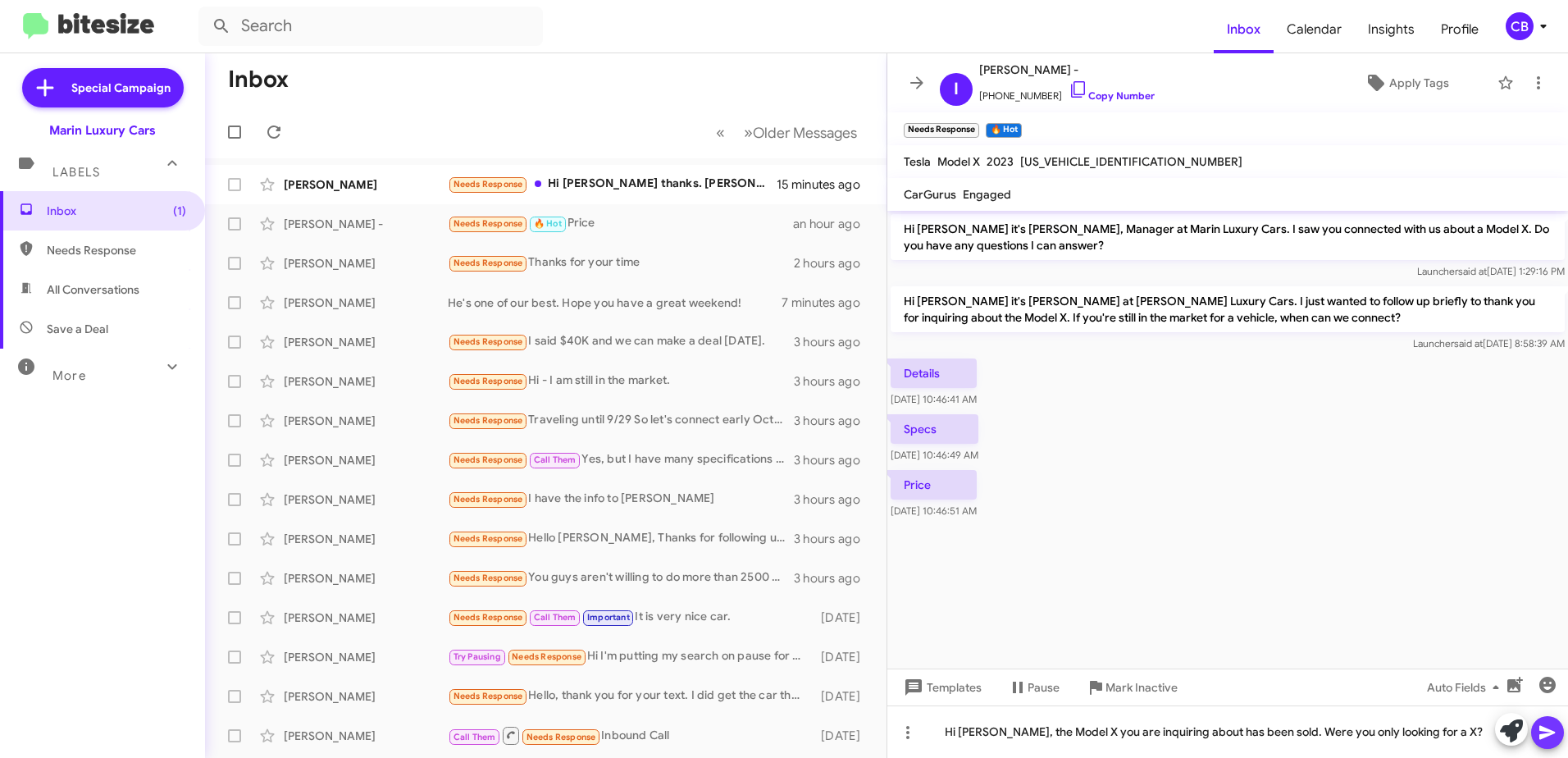
click at [1553, 739] on icon at bounding box center [1547, 732] width 20 height 20
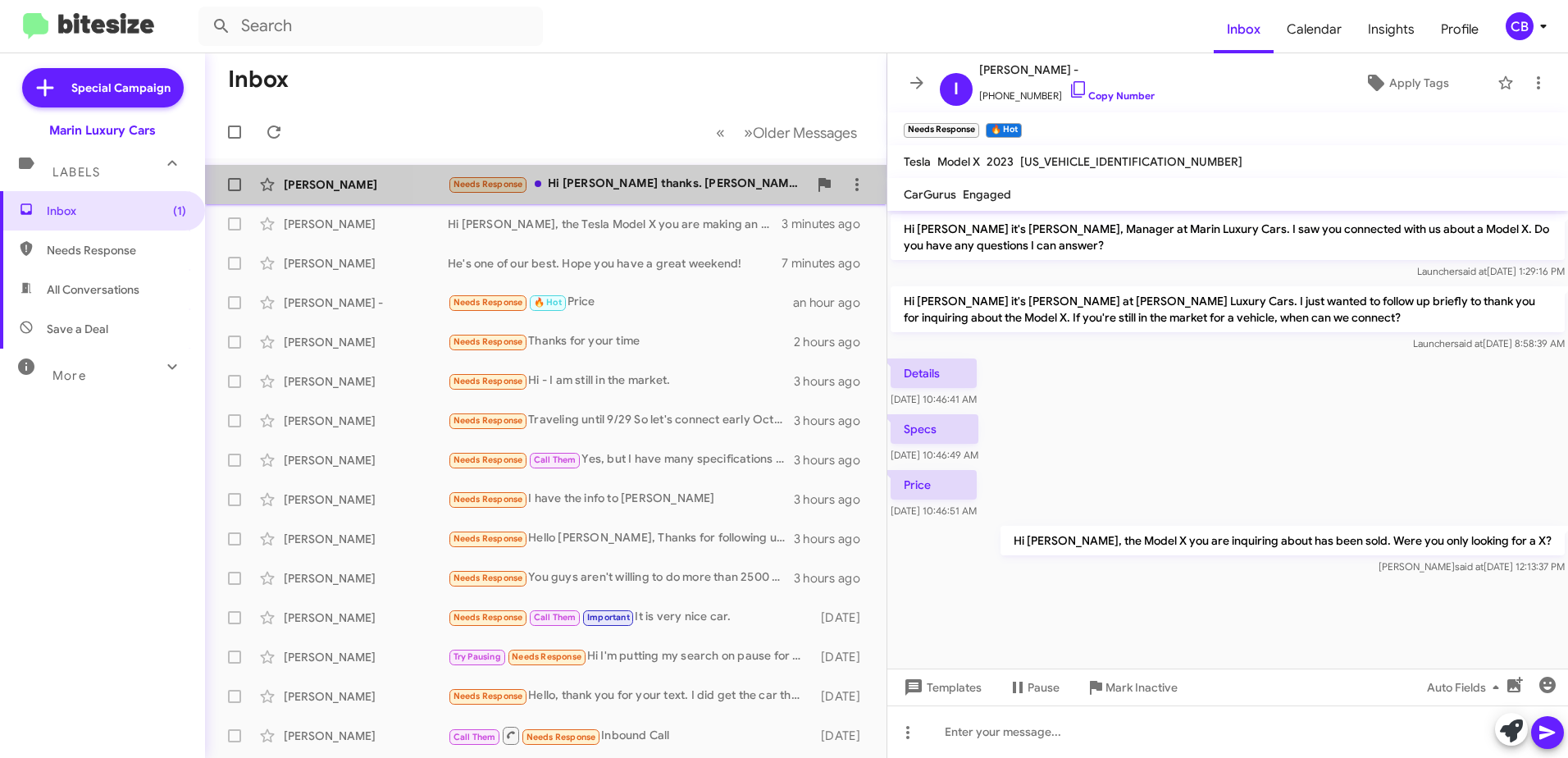
click at [605, 189] on div "Needs Response Hi [PERSON_NAME] thanks. [PERSON_NAME] has answered all my quest…" at bounding box center [628, 184] width 360 height 19
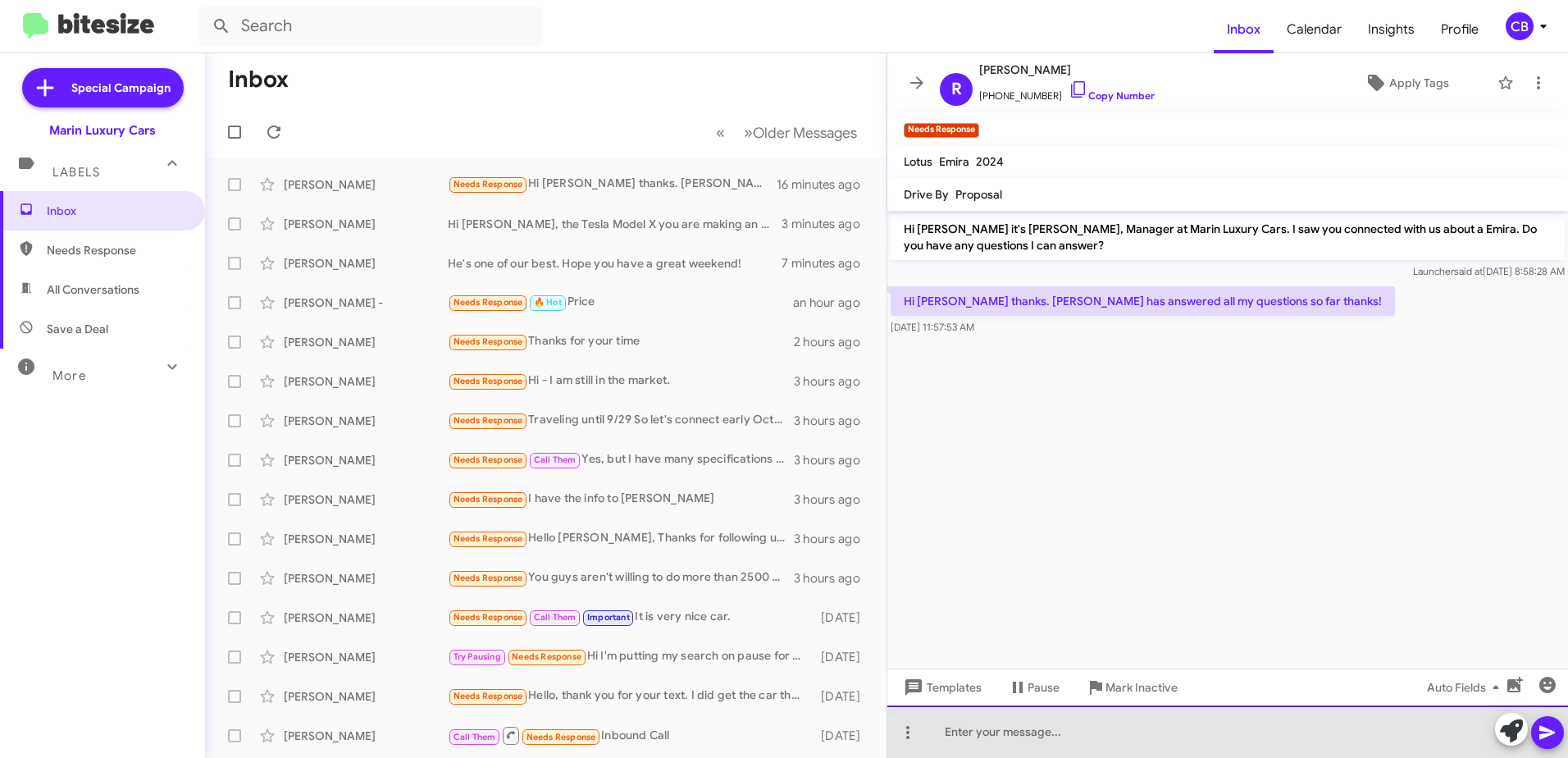
click at [1036, 725] on div at bounding box center [1228, 731] width 680 height 53
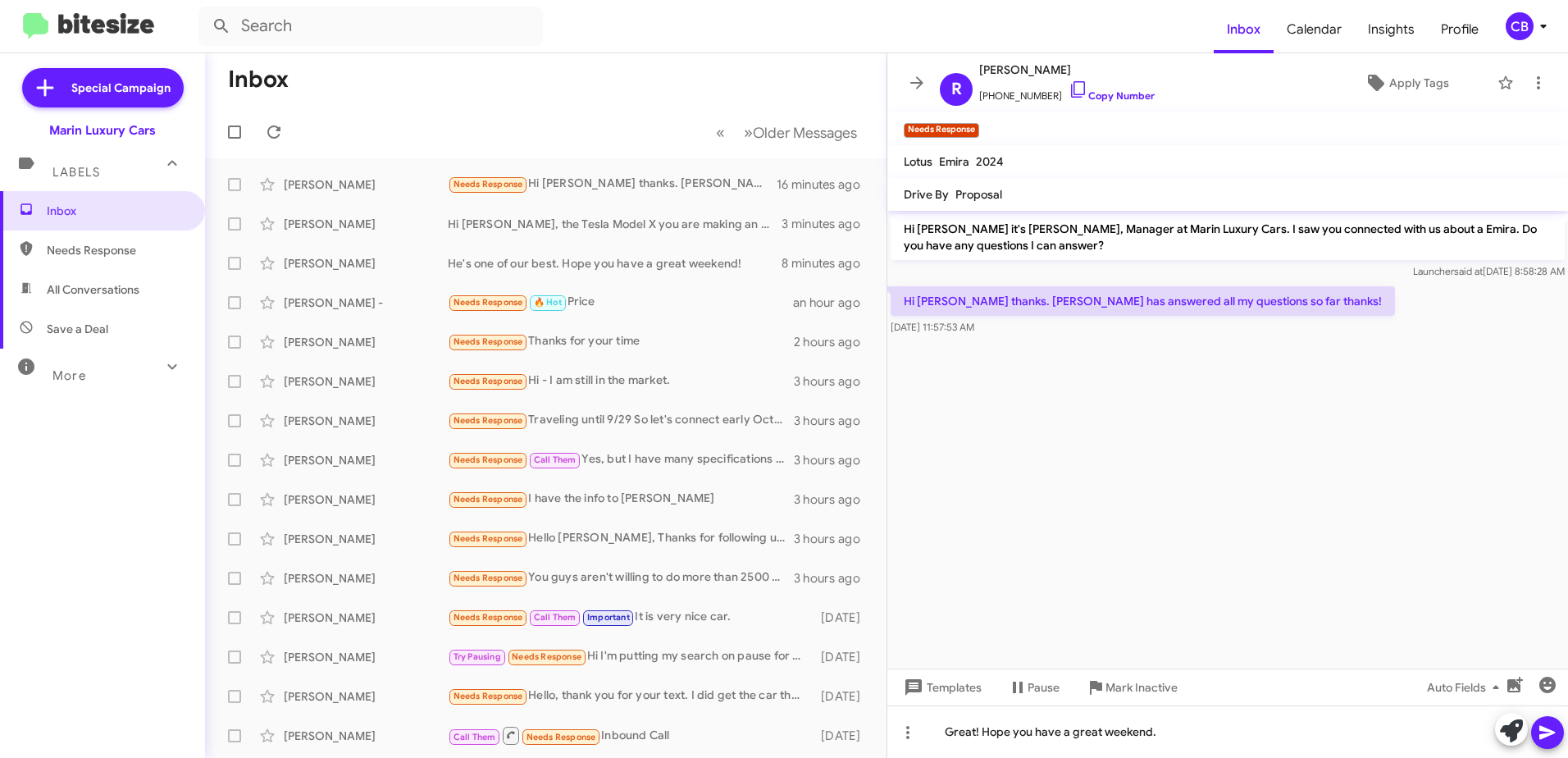
click at [1547, 732] on icon at bounding box center [1547, 732] width 20 height 20
